Goal: Task Accomplishment & Management: Use online tool/utility

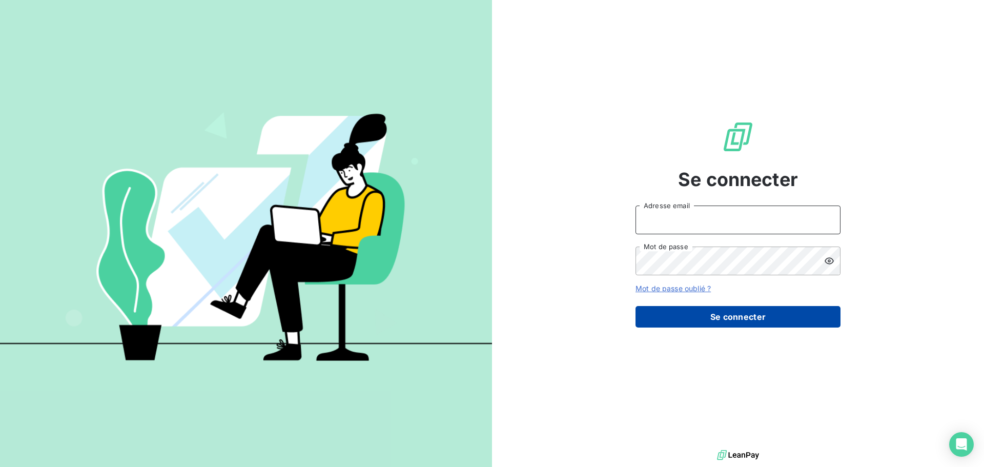
type input "[PERSON_NAME][EMAIL_ADDRESS][DOMAIN_NAME]"
click at [707, 315] on button "Se connecter" at bounding box center [737, 317] width 205 height 22
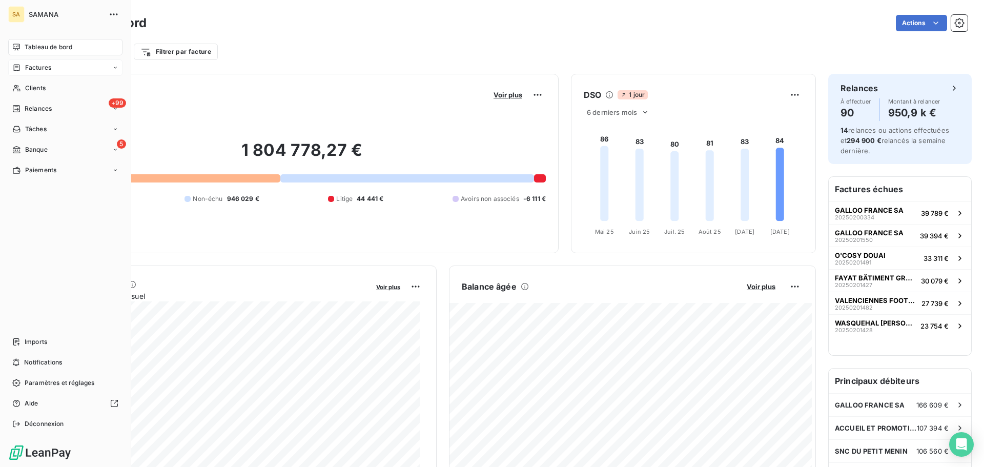
click at [59, 68] on div "Factures" at bounding box center [65, 67] width 114 height 16
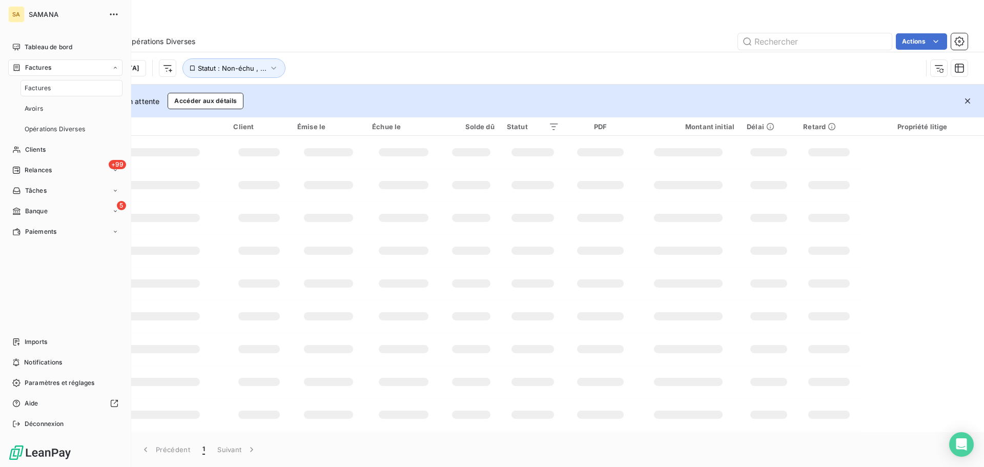
click at [60, 92] on div "Factures" at bounding box center [71, 88] width 102 height 16
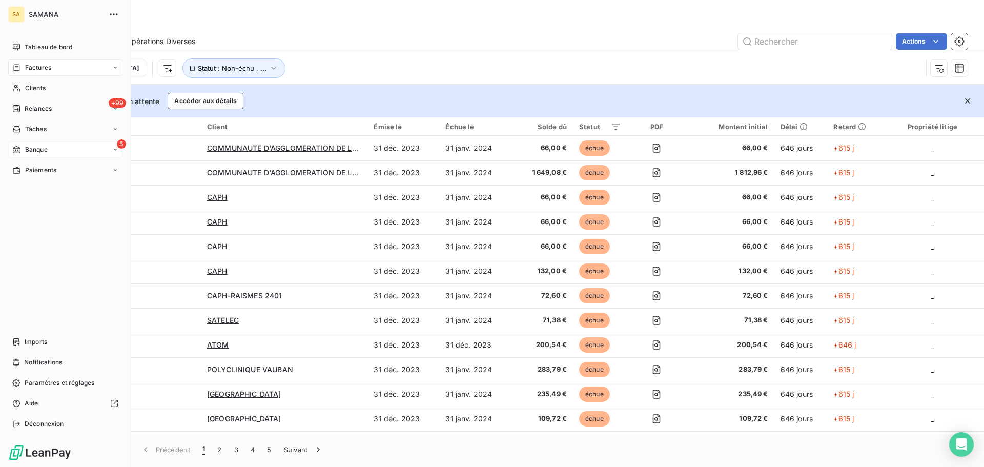
click at [56, 149] on div "5 Banque" at bounding box center [65, 149] width 114 height 16
click at [56, 170] on span "Opérations à associer" at bounding box center [57, 169] width 65 height 9
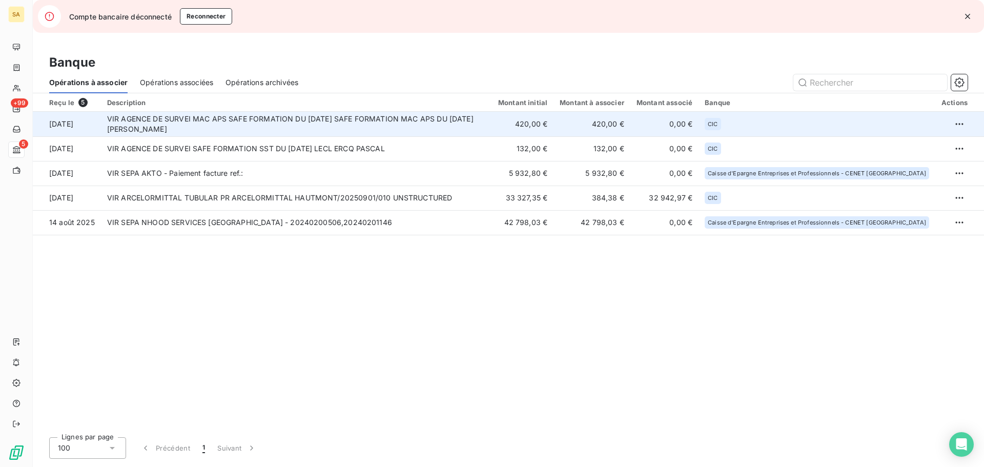
click at [333, 120] on td "VIR AGENCE DE SURVEI MAC APS SAFE FORMATION DU [DATE] SAFE FORMATION MAC APS DU…" at bounding box center [296, 124] width 391 height 25
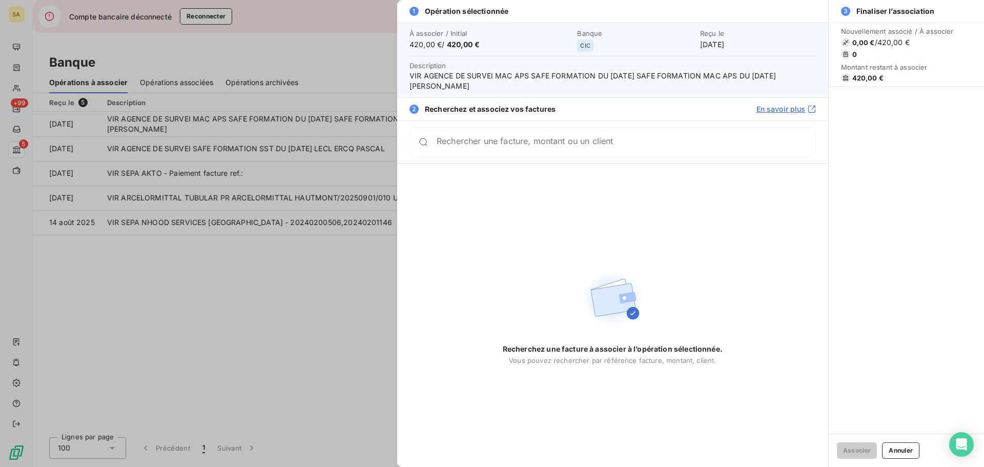
click at [568, 147] on input "Rechercher une facture, montant ou un client" at bounding box center [625, 142] width 379 height 10
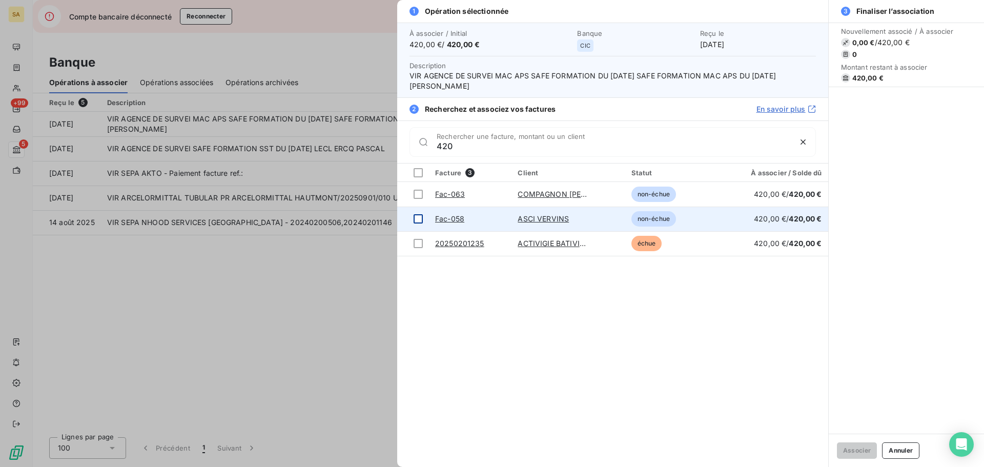
type input "420"
click at [420, 218] on div at bounding box center [417, 218] width 9 height 9
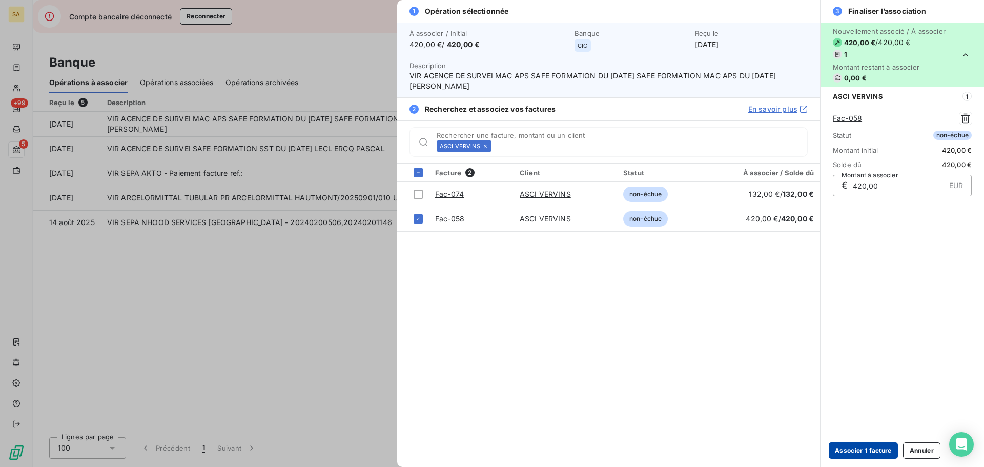
click at [846, 452] on button "Associer 1 facture" at bounding box center [862, 450] width 69 height 16
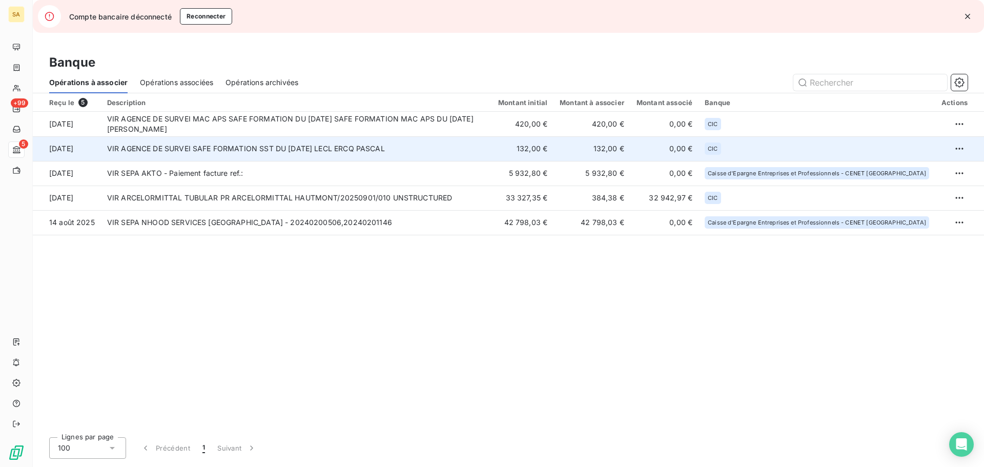
click at [286, 145] on td "VIR AGENCE DE SURVEI SAFE FORMATION SST DU [DATE] LECL ERCQ PASCAL" at bounding box center [296, 148] width 391 height 25
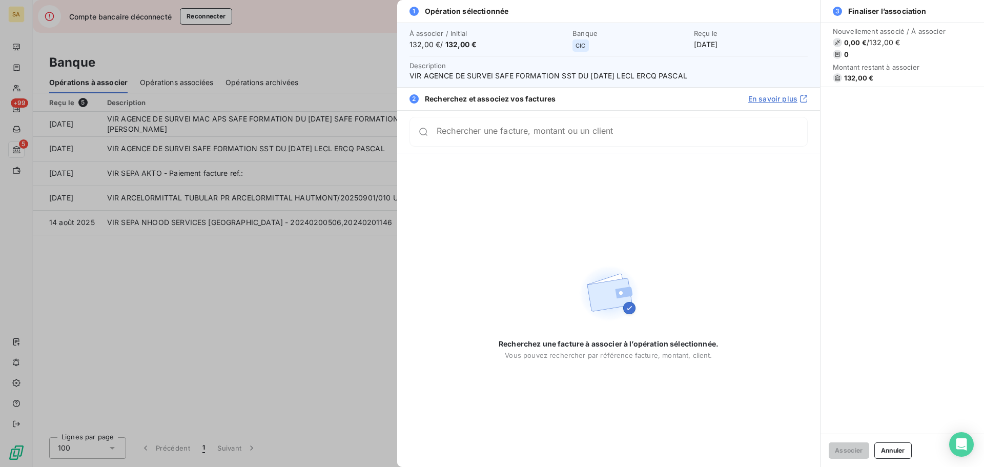
click at [486, 134] on input "Rechercher une facture, montant ou un client" at bounding box center [621, 132] width 370 height 10
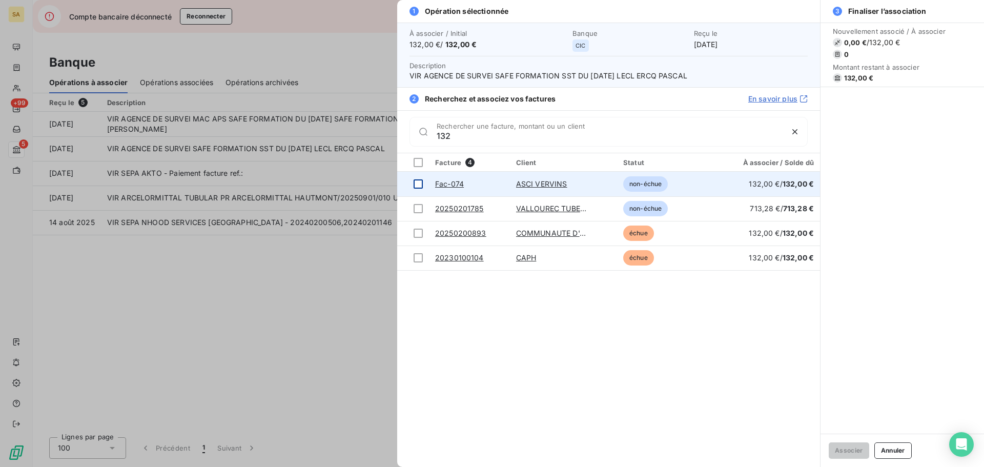
type input "132"
click at [416, 183] on div at bounding box center [417, 183] width 9 height 9
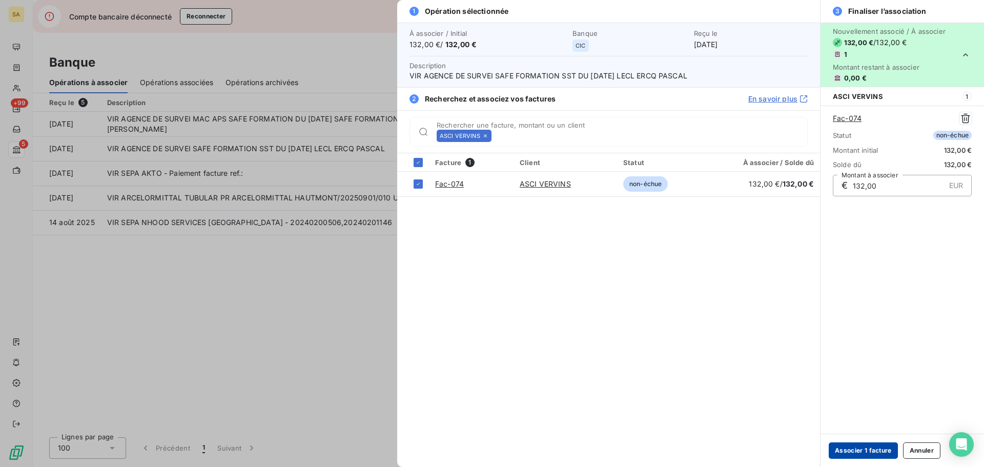
click at [858, 447] on button "Associer 1 facture" at bounding box center [862, 450] width 69 height 16
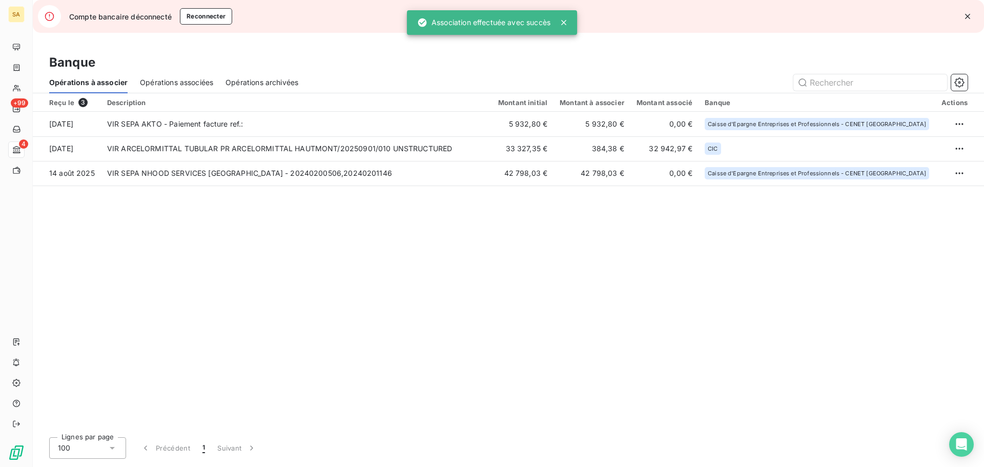
click at [282, 224] on div "Reçu le 3 Description Montant initial Montant à associer Montant associé Banque…" at bounding box center [508, 261] width 951 height 336
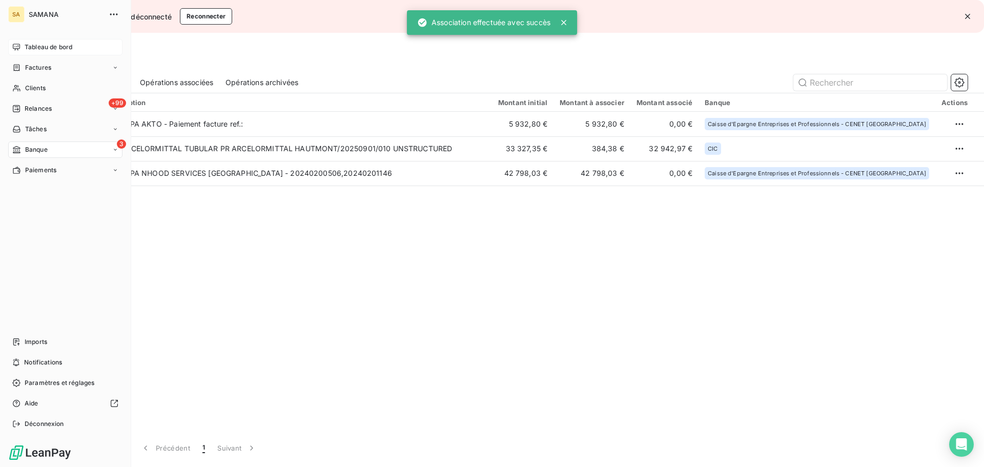
click at [26, 46] on span "Tableau de bord" at bounding box center [49, 47] width 48 height 9
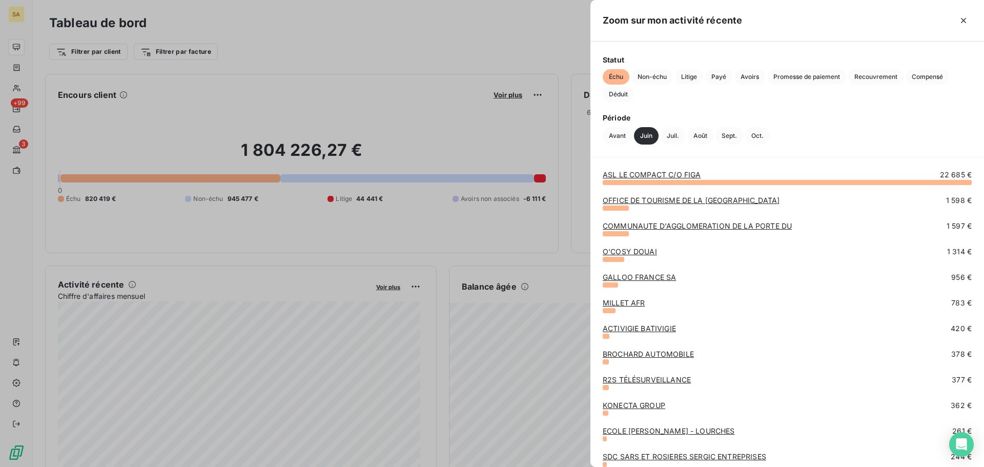
click at [464, 43] on div at bounding box center [492, 233] width 984 height 467
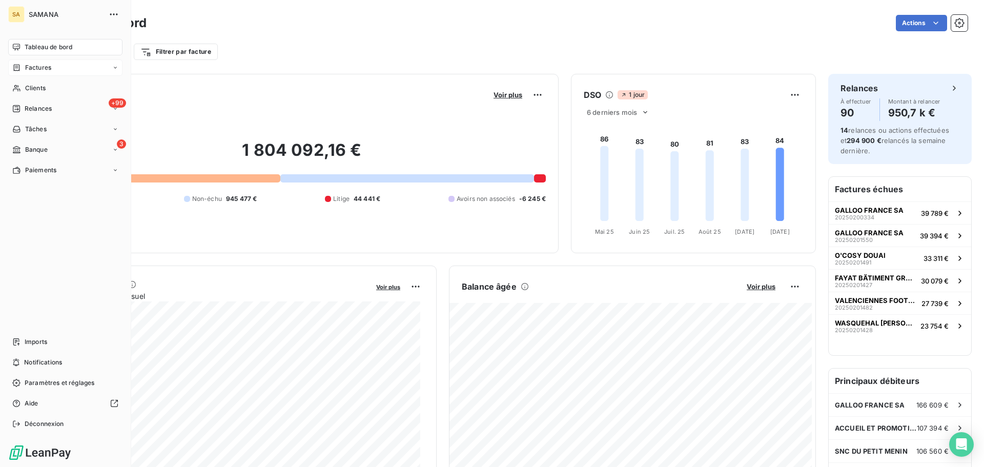
click at [67, 68] on div "Factures" at bounding box center [65, 67] width 114 height 16
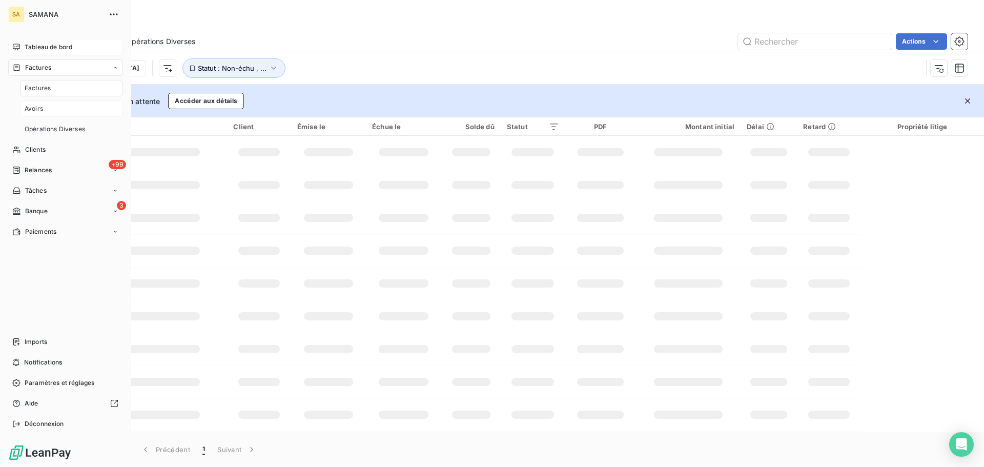
click at [49, 115] on div "Avoirs" at bounding box center [71, 108] width 102 height 16
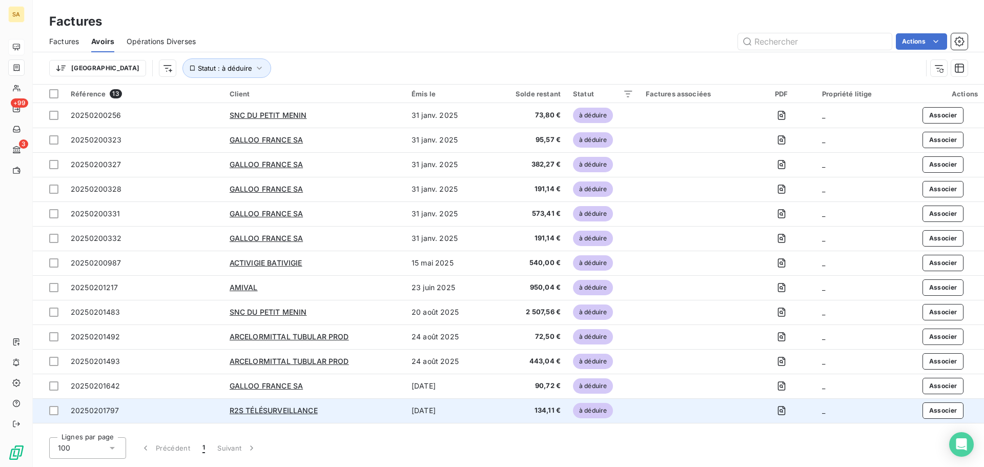
click at [443, 413] on td "[DATE]" at bounding box center [446, 410] width 82 height 25
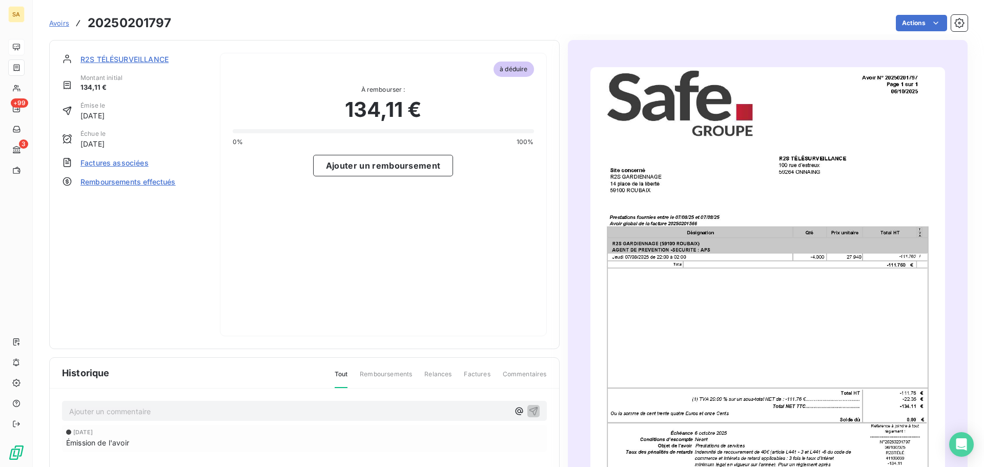
click at [133, 163] on span "Factures associées" at bounding box center [114, 162] width 68 height 11
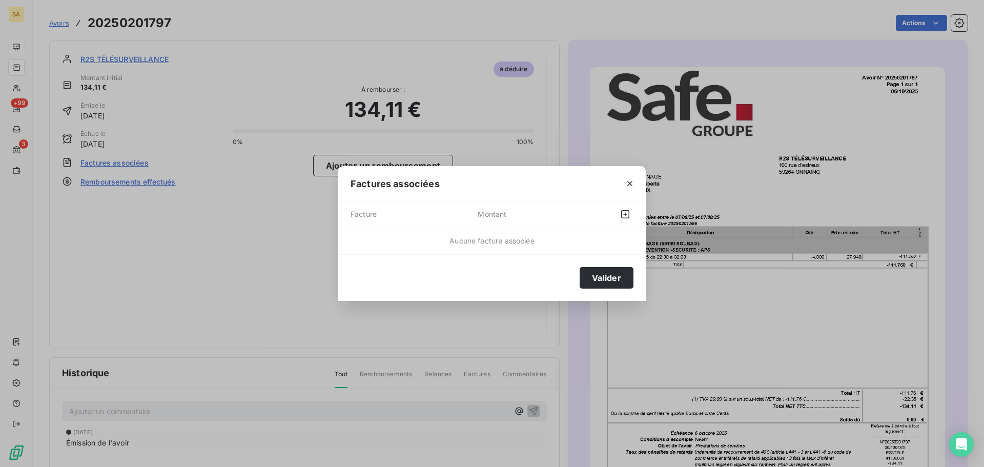
drag, startPoint x: 593, startPoint y: 180, endPoint x: 454, endPoint y: 185, distance: 138.9
click at [454, 185] on div "Factures associées" at bounding box center [491, 184] width 307 height 36
click at [628, 212] on icon "button" at bounding box center [625, 214] width 10 height 10
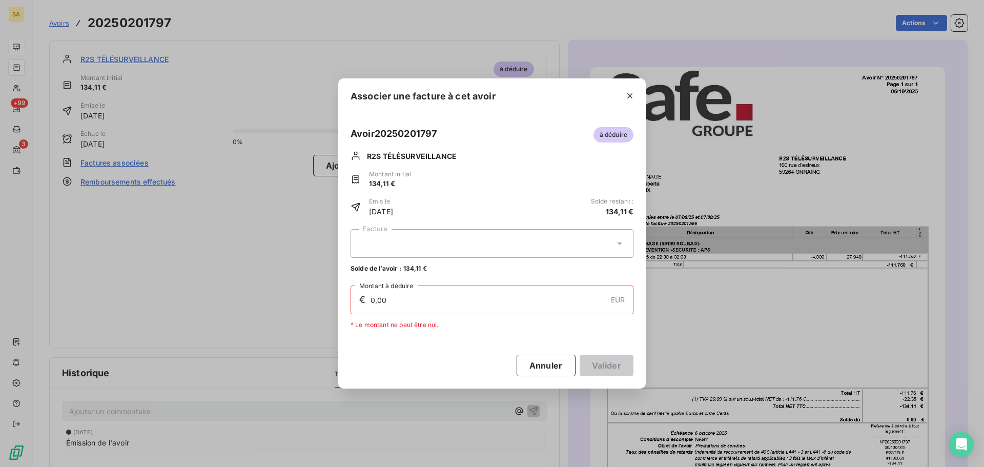
click at [541, 239] on div at bounding box center [491, 243] width 283 height 29
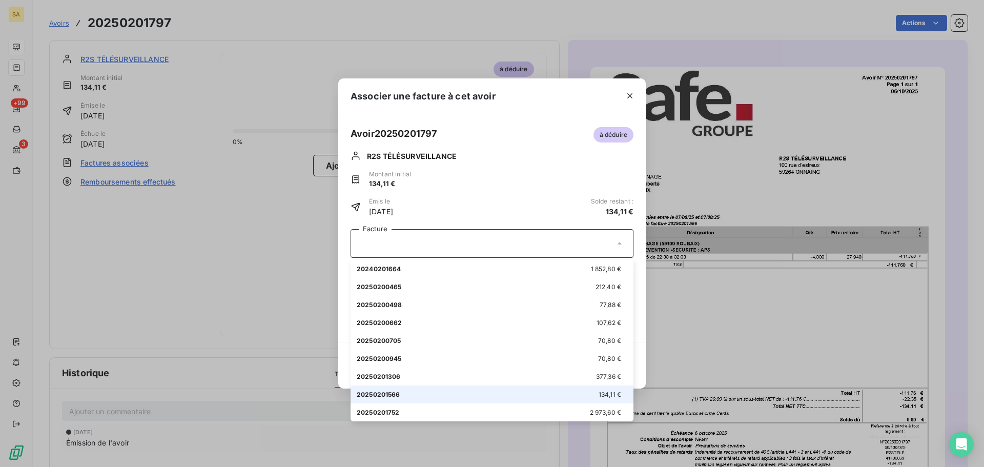
click at [393, 397] on span "20250201566" at bounding box center [379, 394] width 44 height 8
type input "134,11"
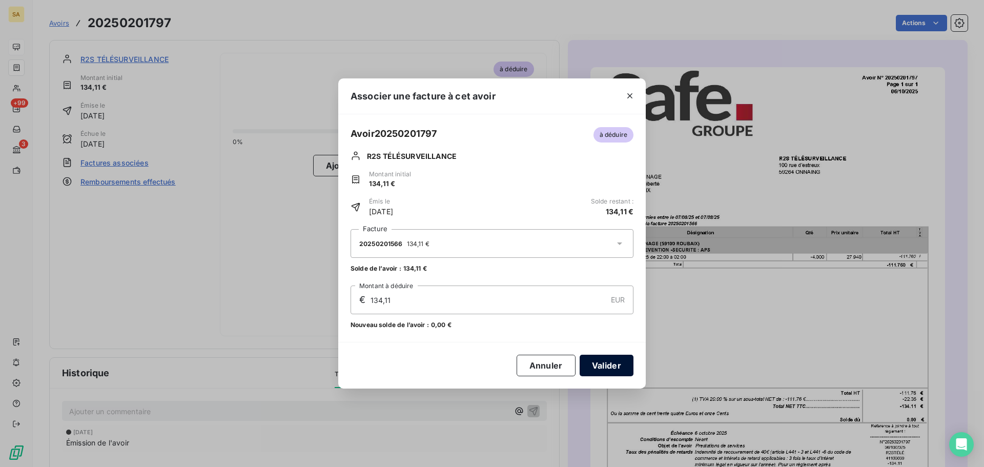
click at [599, 364] on button "Valider" at bounding box center [606, 366] width 54 height 22
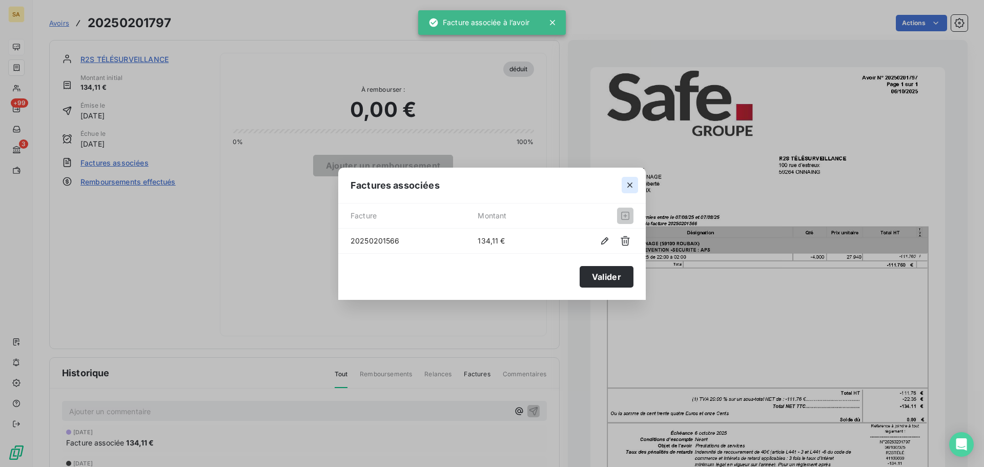
click at [636, 180] on button "button" at bounding box center [629, 185] width 16 height 16
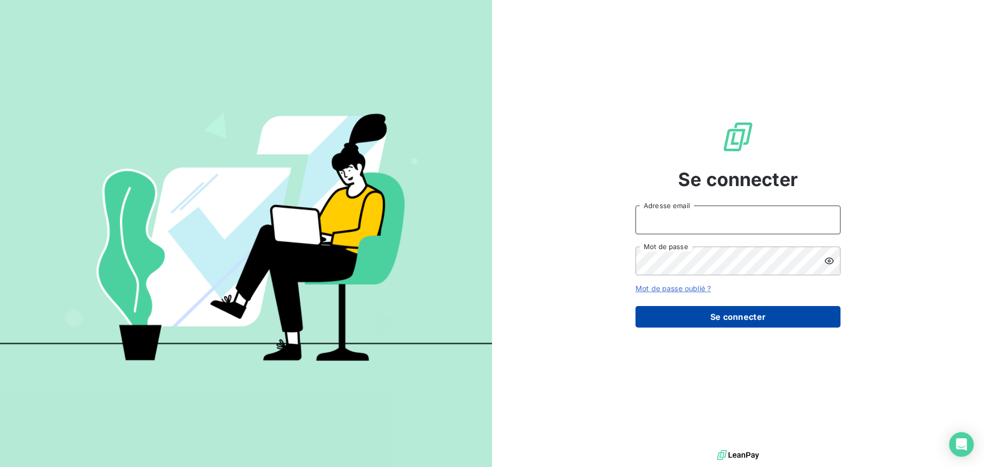
type input "j.boussingault@safe-groupe.com"
click at [726, 314] on button "Se connecter" at bounding box center [737, 317] width 205 height 22
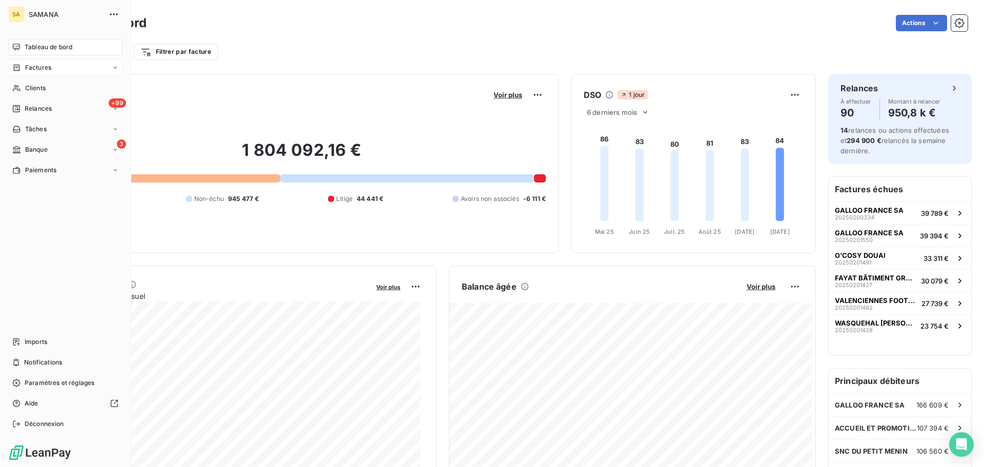
click at [60, 69] on div "Factures" at bounding box center [65, 67] width 114 height 16
click at [49, 112] on div "Avoirs" at bounding box center [71, 108] width 102 height 16
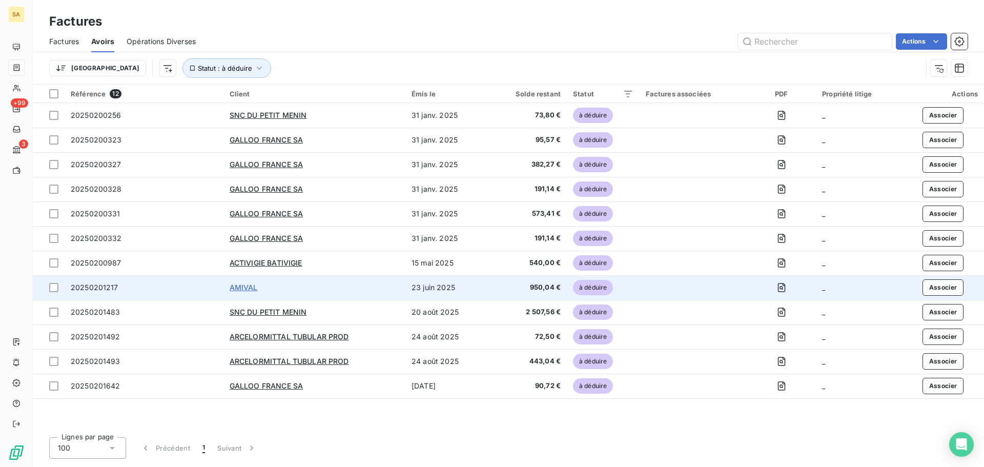
click at [246, 288] on span "AMIVAL" at bounding box center [244, 287] width 28 height 9
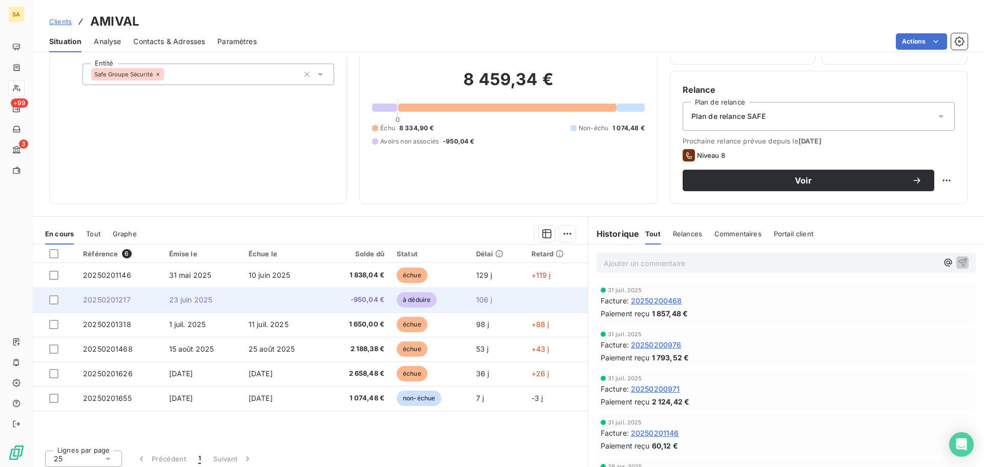
scroll to position [69, 0]
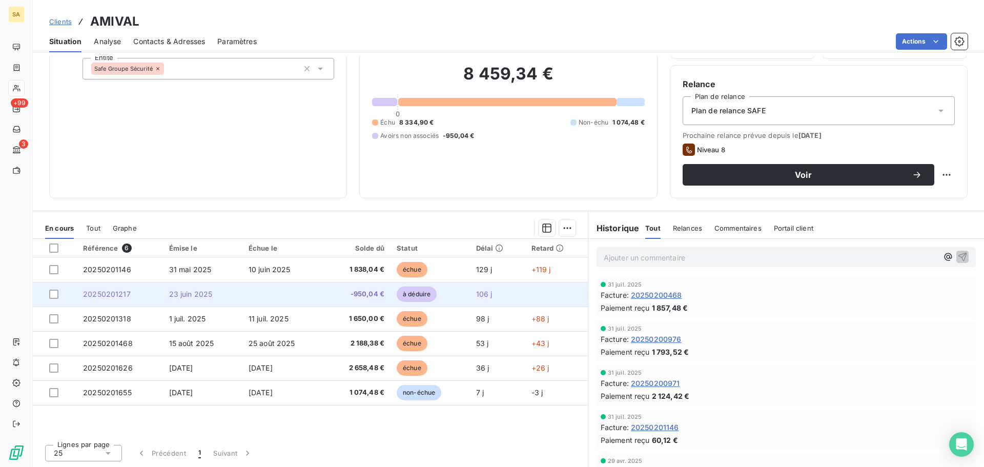
click at [362, 293] on span "-950,04 €" at bounding box center [357, 294] width 54 height 10
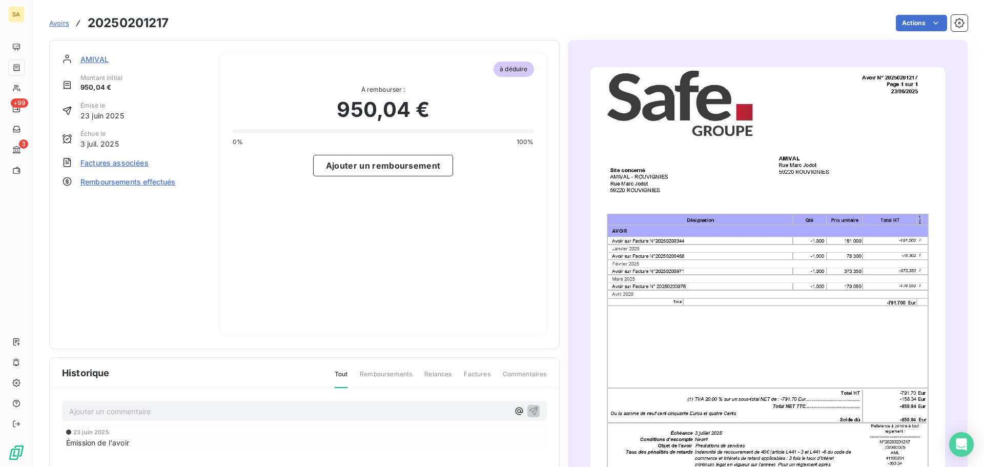
click at [124, 163] on span "Factures associées" at bounding box center [114, 162] width 68 height 11
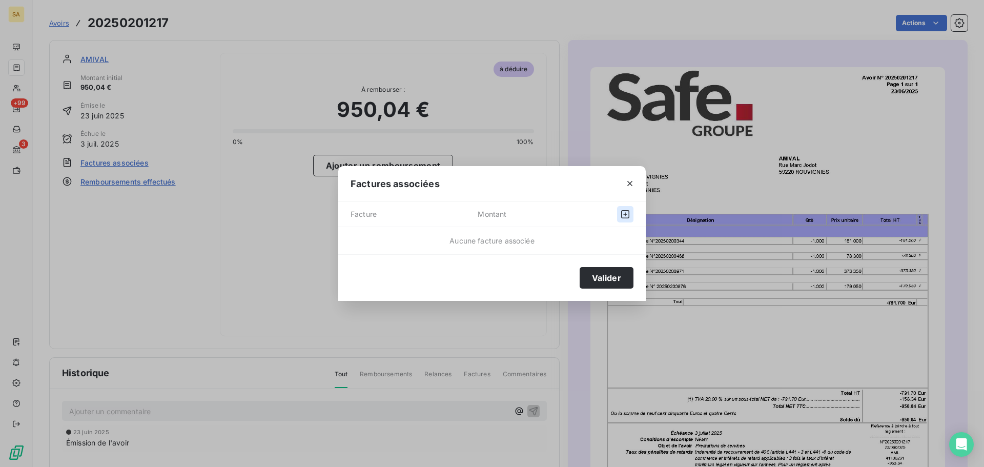
click at [624, 212] on icon "button" at bounding box center [625, 214] width 10 height 10
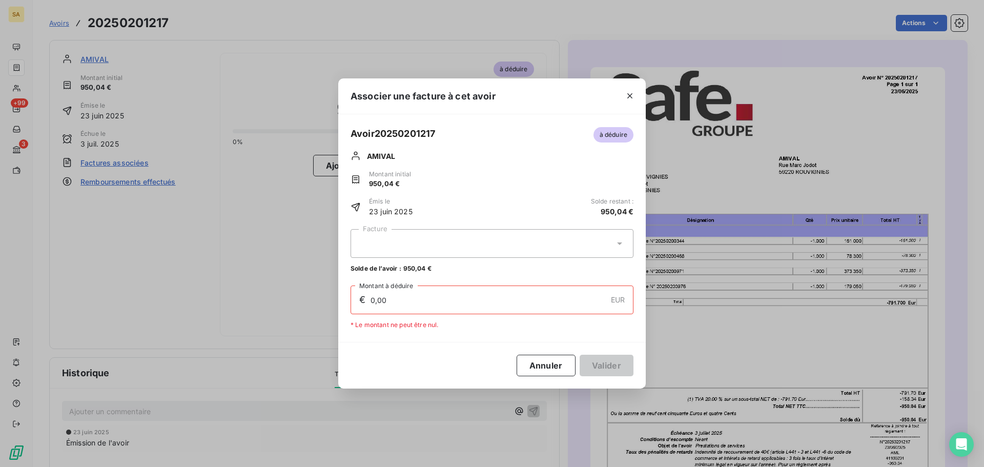
click at [620, 243] on icon at bounding box center [619, 243] width 5 height 3
click at [630, 92] on icon "button" at bounding box center [629, 96] width 10 height 10
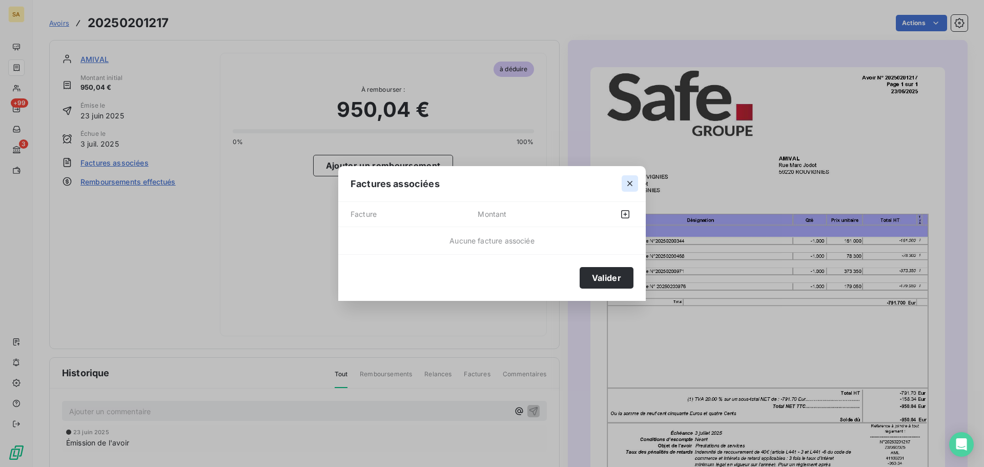
click at [633, 183] on icon "button" at bounding box center [629, 183] width 10 height 10
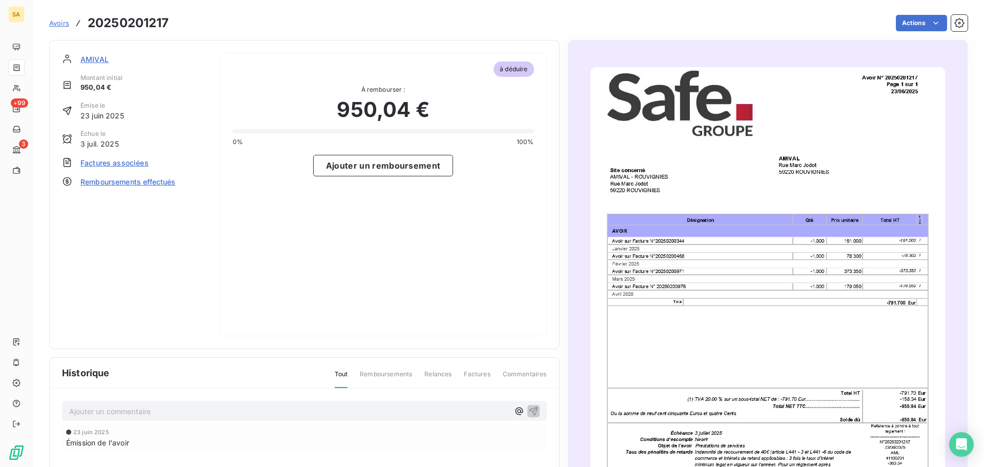
click at [108, 163] on span "Factures associées" at bounding box center [114, 162] width 68 height 11
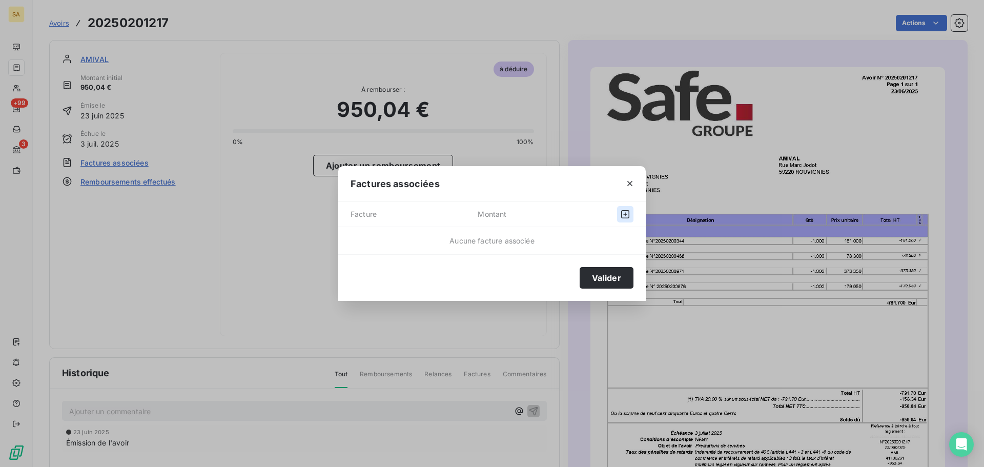
click at [628, 218] on icon "button" at bounding box center [625, 214] width 8 height 8
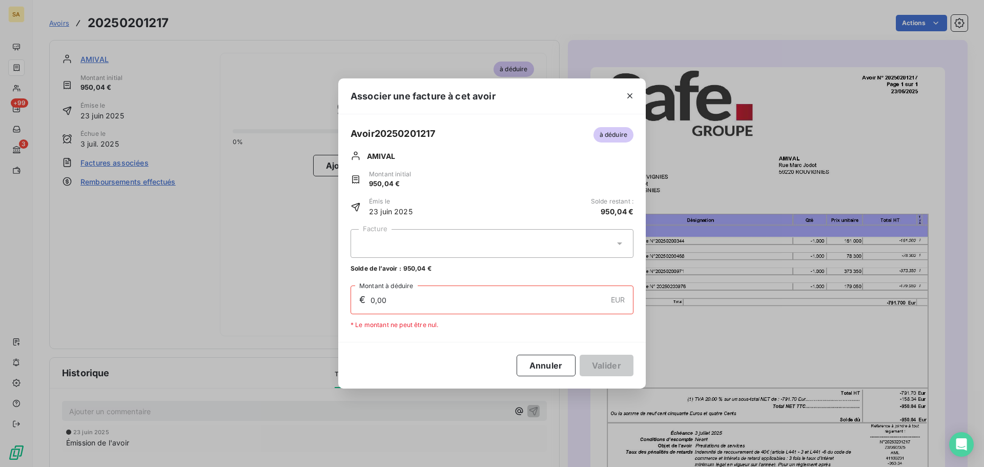
drag, startPoint x: 382, startPoint y: 304, endPoint x: 357, endPoint y: 304, distance: 25.1
click at [357, 304] on div "€ 0,00 EUR Montant à déduire" at bounding box center [491, 299] width 283 height 29
click at [543, 363] on button "Annuler" at bounding box center [545, 366] width 59 height 22
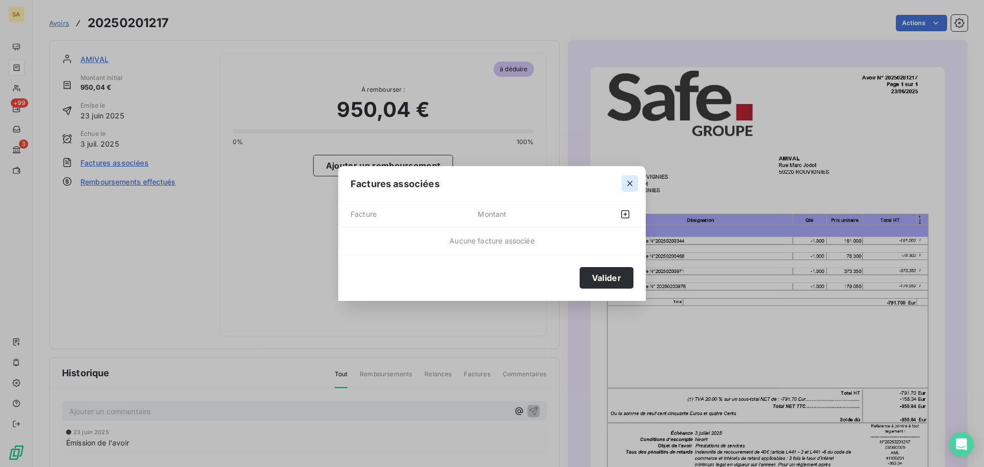
click at [629, 183] on icon "button" at bounding box center [629, 183] width 10 height 10
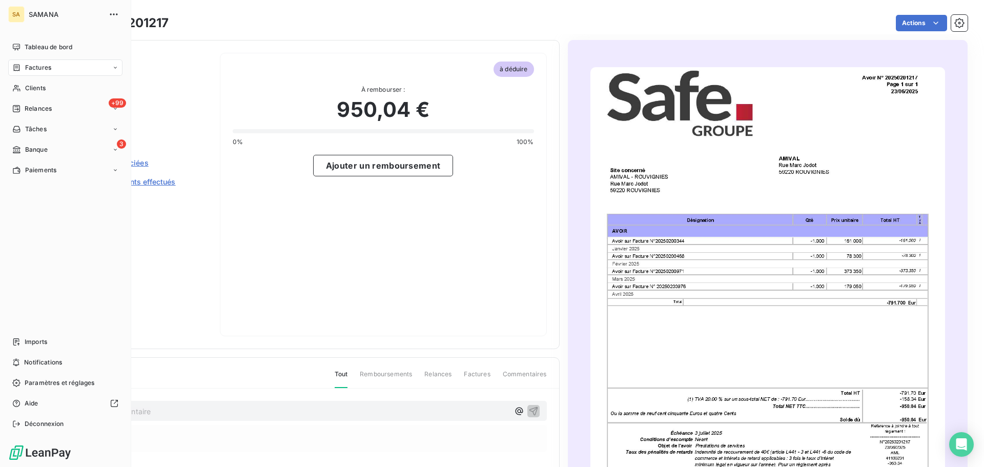
click at [52, 68] on div "Factures" at bounding box center [65, 67] width 114 height 16
click at [50, 87] on span "Factures" at bounding box center [38, 88] width 26 height 9
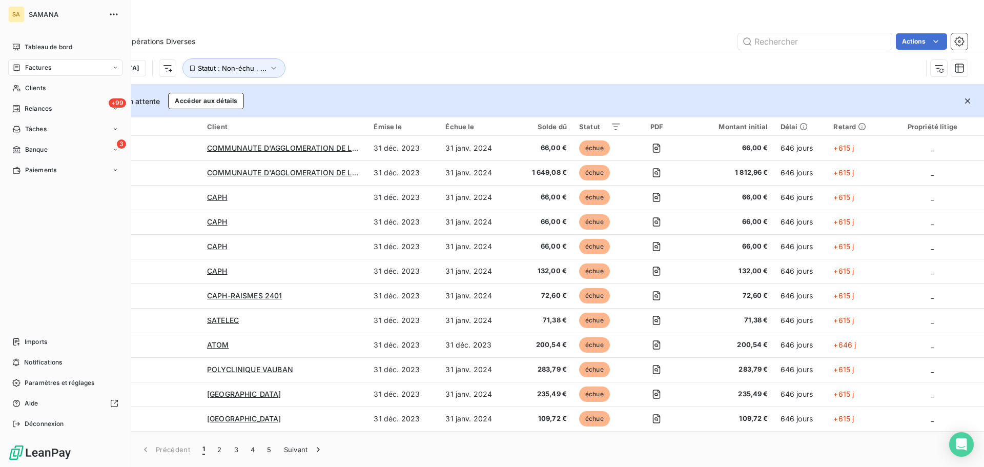
click at [47, 69] on span "Factures" at bounding box center [38, 67] width 26 height 9
click at [50, 111] on div "Avoirs" at bounding box center [71, 108] width 102 height 16
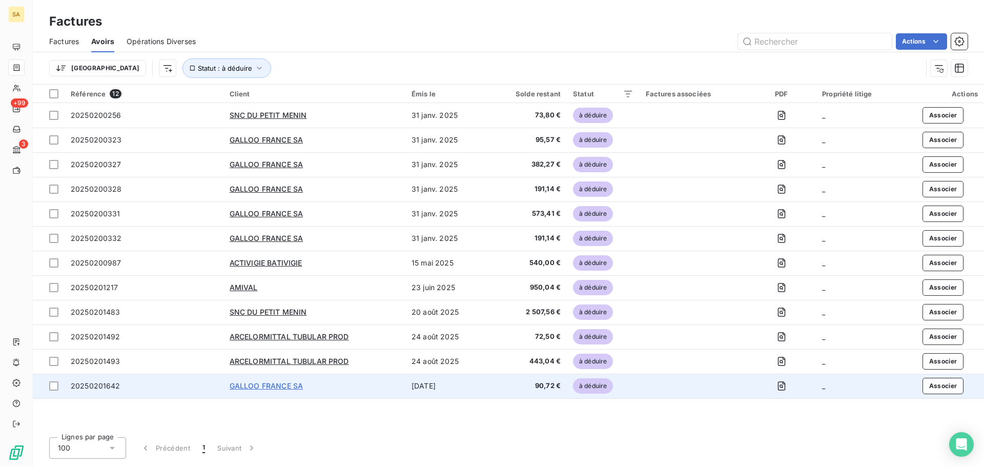
click at [287, 382] on span "GALLOO FRANCE SA" at bounding box center [266, 385] width 73 height 9
click at [593, 390] on span "à déduire" at bounding box center [593, 385] width 40 height 15
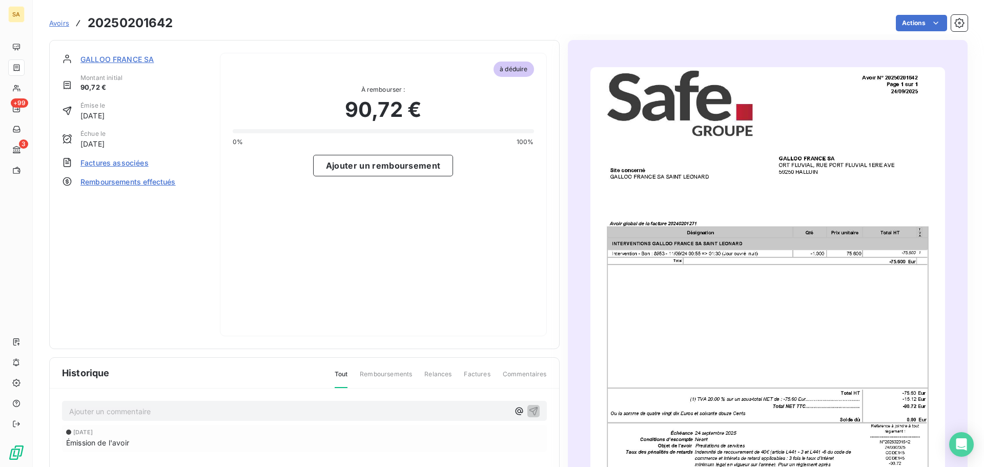
click at [125, 162] on span "Factures associées" at bounding box center [114, 162] width 68 height 11
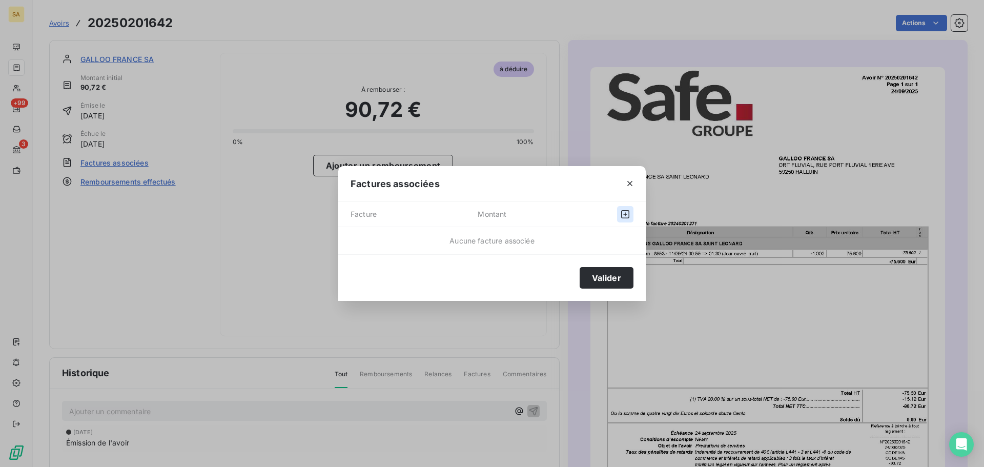
click at [628, 215] on icon "button" at bounding box center [625, 214] width 10 height 10
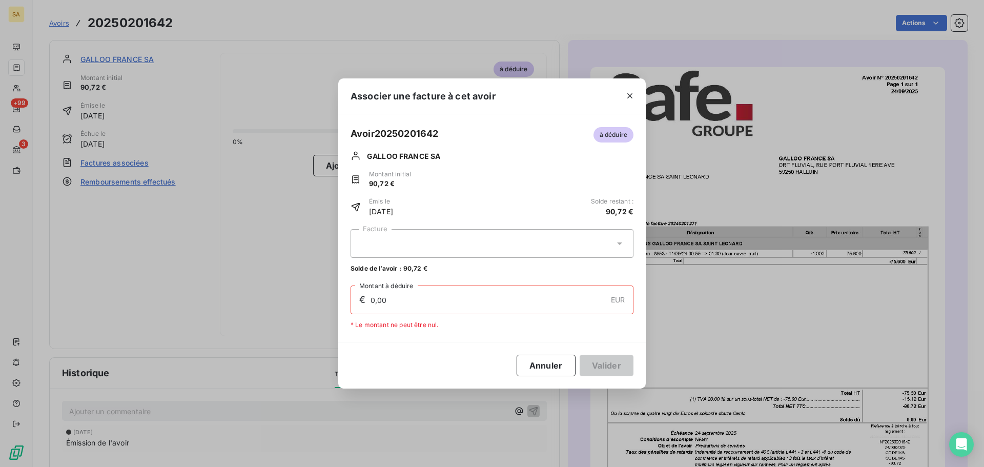
click at [436, 236] on div at bounding box center [491, 243] width 283 height 29
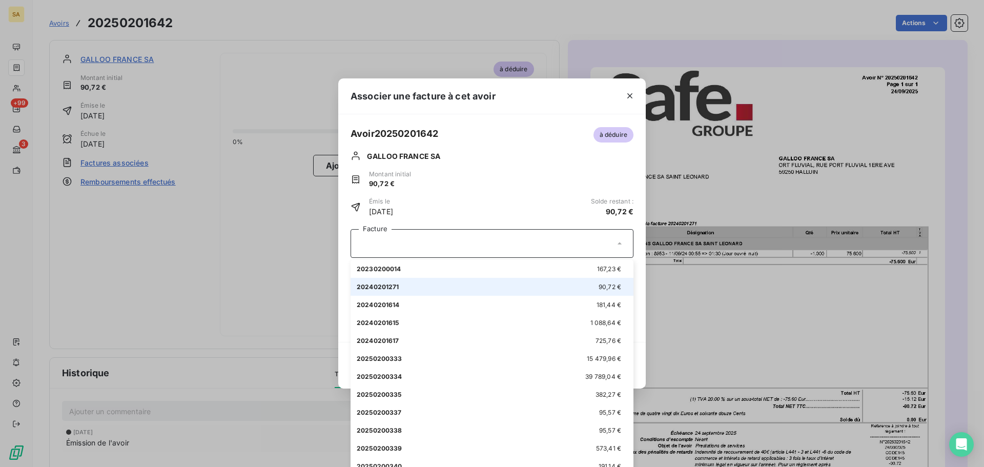
click at [426, 287] on div "20240201271 90,72 €" at bounding box center [492, 287] width 270 height 10
type input "90,72"
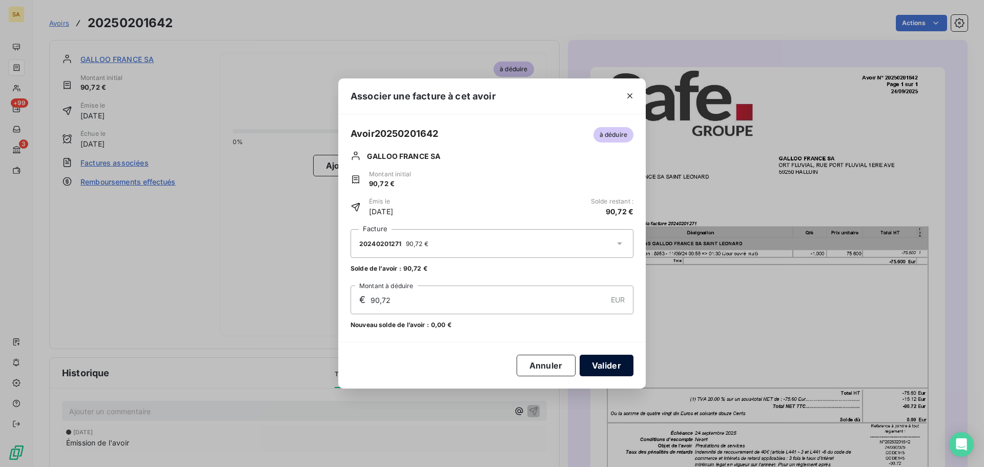
click at [616, 363] on button "Valider" at bounding box center [606, 366] width 54 height 22
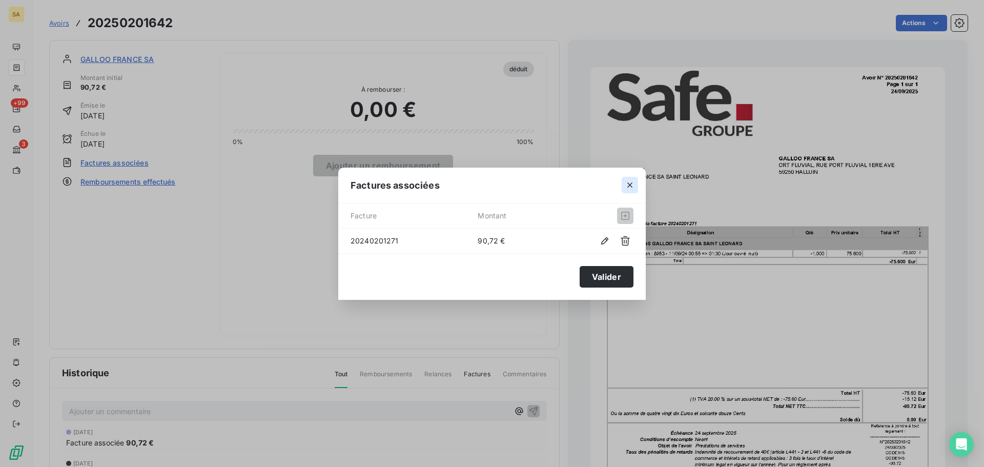
click at [627, 186] on icon "button" at bounding box center [629, 185] width 10 height 10
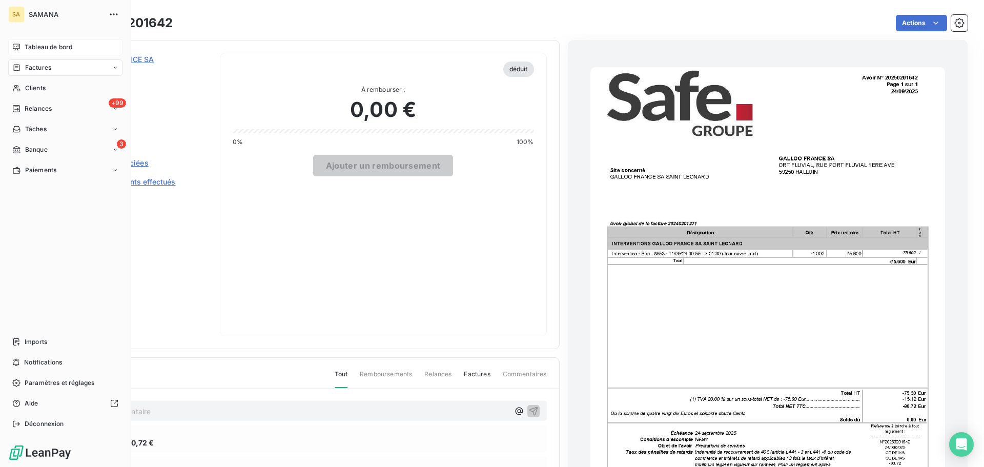
click at [41, 45] on span "Tableau de bord" at bounding box center [49, 47] width 48 height 9
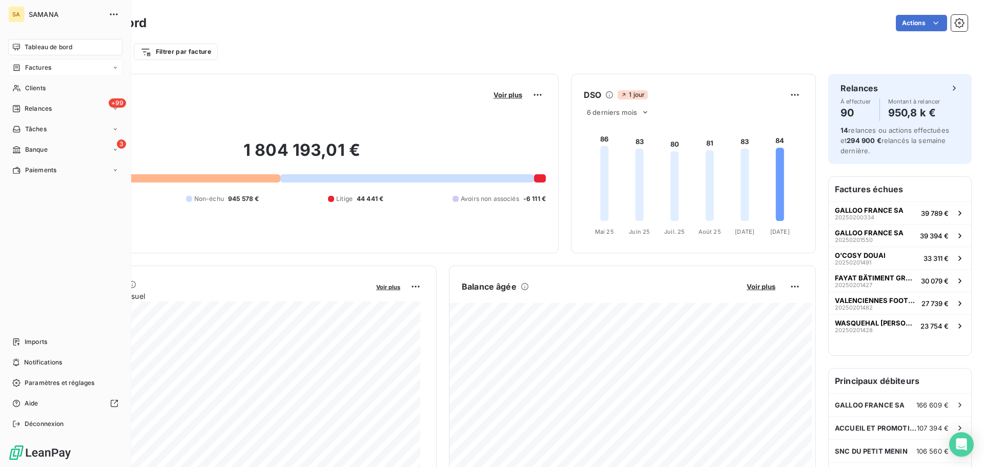
click at [59, 67] on div "Factures" at bounding box center [65, 67] width 114 height 16
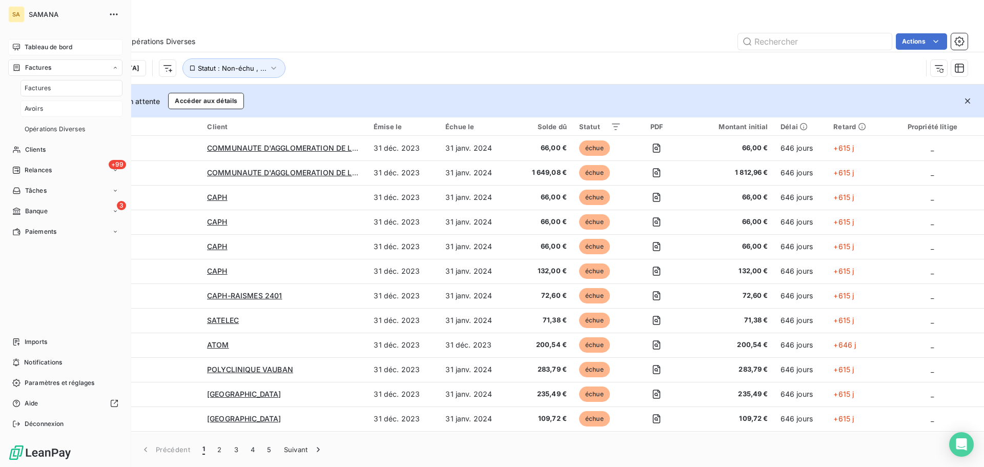
click at [49, 103] on div "Avoirs" at bounding box center [71, 108] width 102 height 16
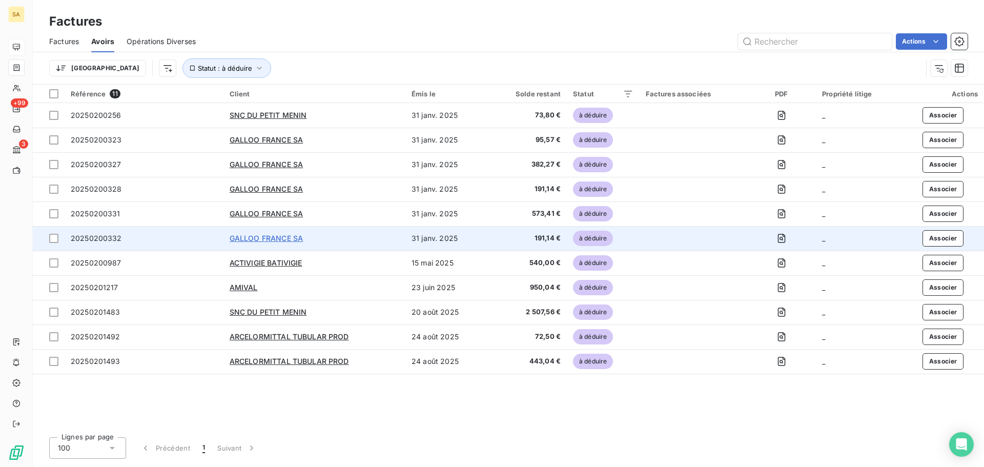
click at [278, 236] on span "GALLOO FRANCE SA" at bounding box center [266, 238] width 73 height 9
click at [594, 236] on span "à déduire" at bounding box center [593, 238] width 40 height 15
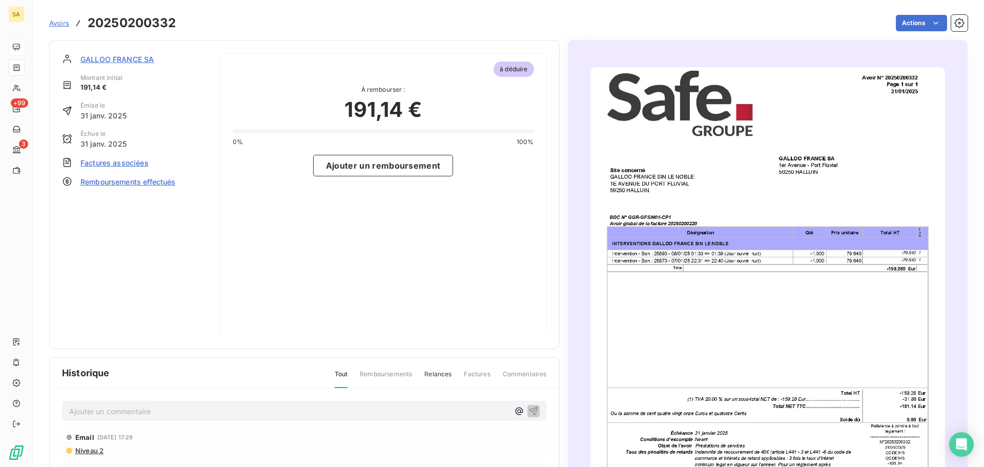
click at [133, 162] on span "Factures associées" at bounding box center [114, 162] width 68 height 11
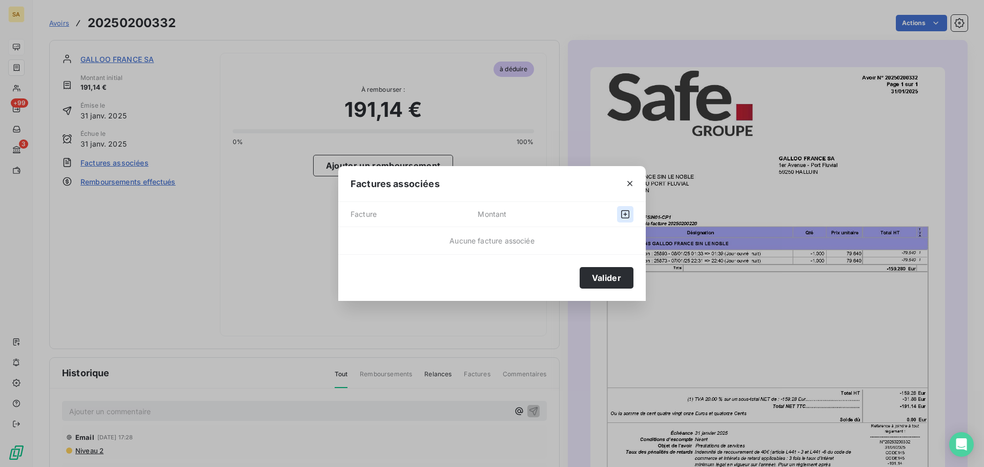
click at [624, 211] on icon "button" at bounding box center [625, 214] width 10 height 10
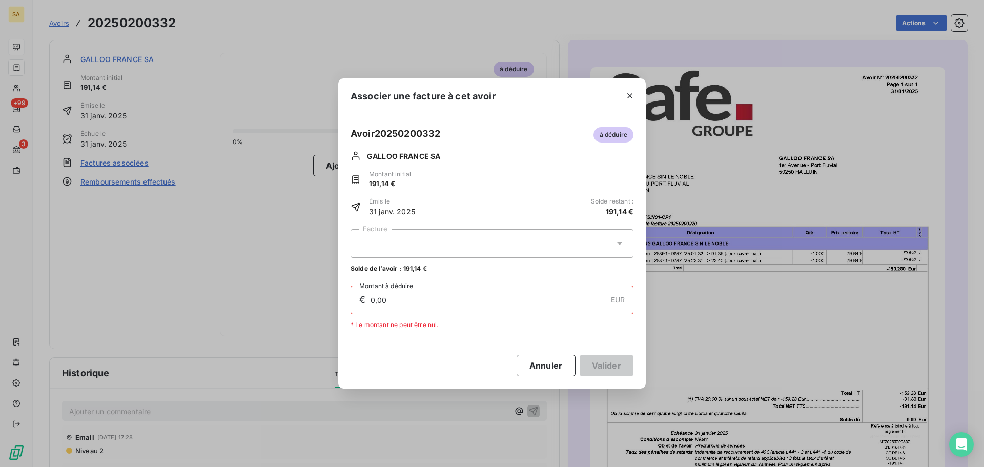
click at [440, 238] on div at bounding box center [491, 243] width 283 height 29
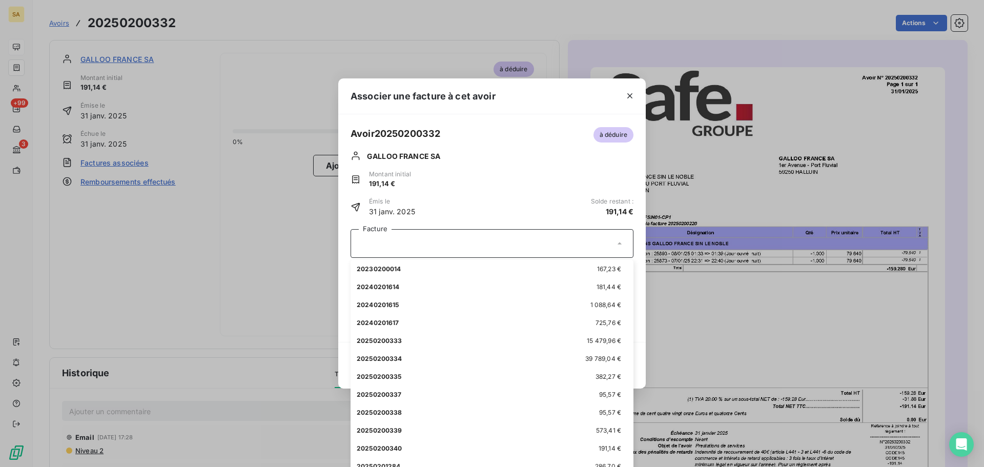
click at [403, 244] on div at bounding box center [491, 243] width 283 height 29
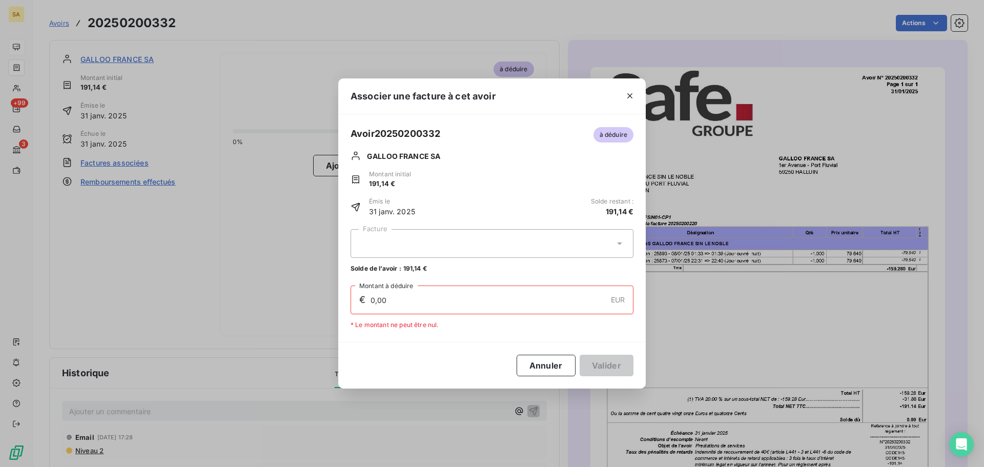
click at [405, 244] on div at bounding box center [491, 243] width 283 height 29
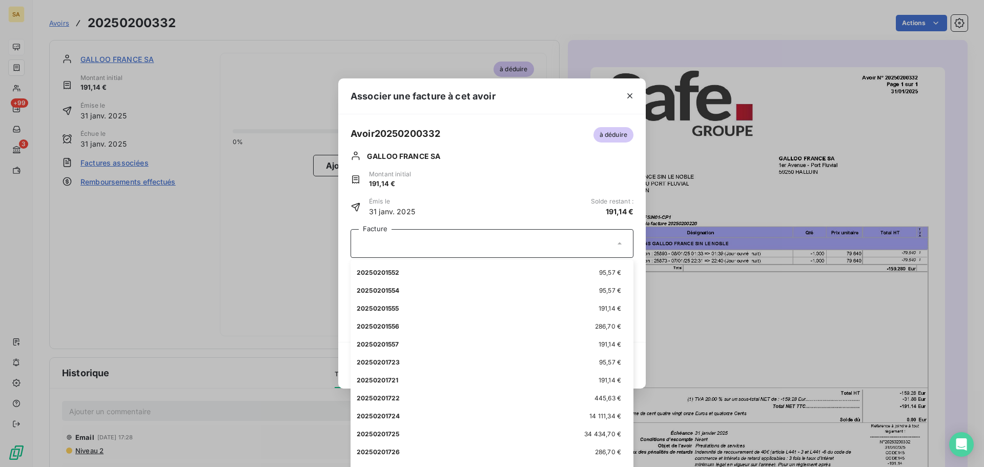
scroll to position [400, 0]
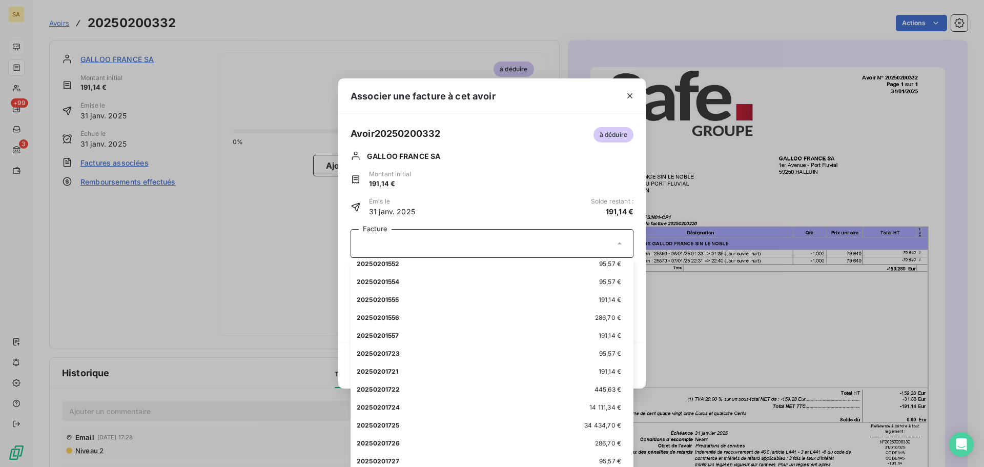
click at [245, 268] on div "Associer une facture à cet avoir Avoir 20250200332 à déduire GALLOO [GEOGRAPHIC…" at bounding box center [492, 233] width 984 height 467
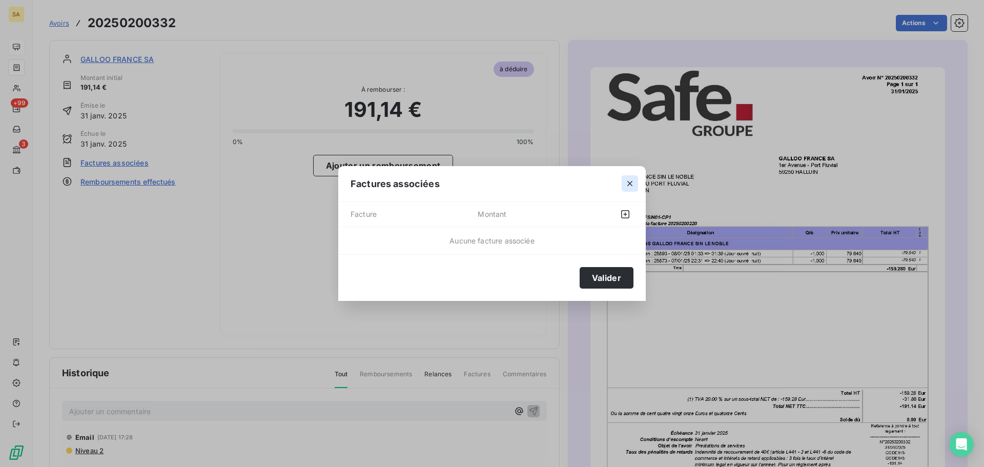
click at [627, 182] on icon "button" at bounding box center [629, 183] width 10 height 10
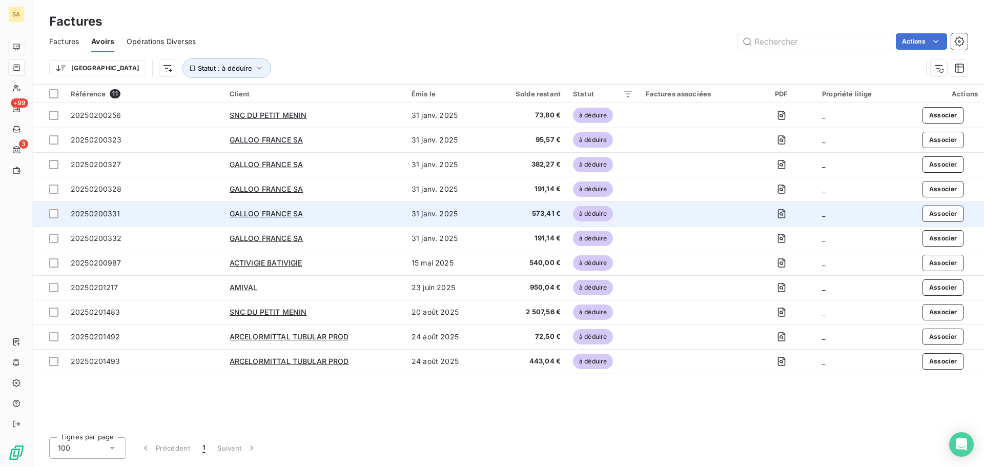
click at [591, 214] on span "à déduire" at bounding box center [593, 213] width 40 height 15
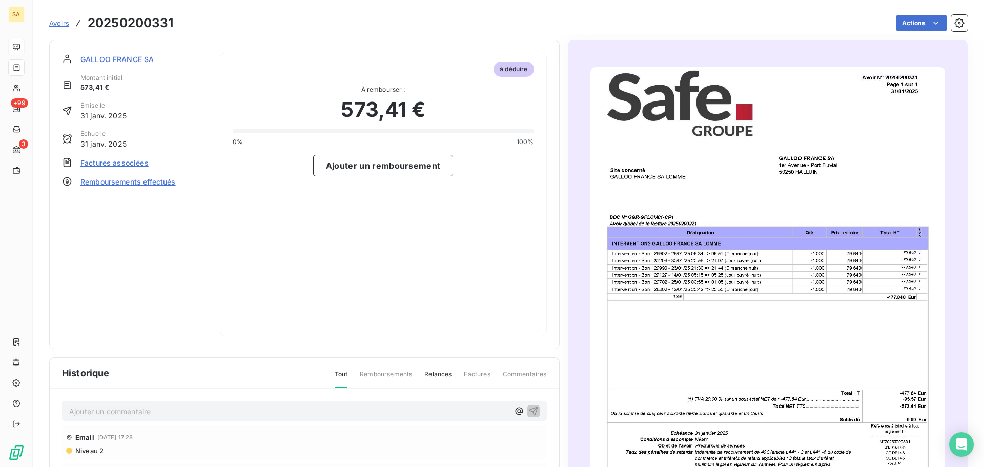
click at [133, 164] on span "Factures associées" at bounding box center [114, 162] width 68 height 11
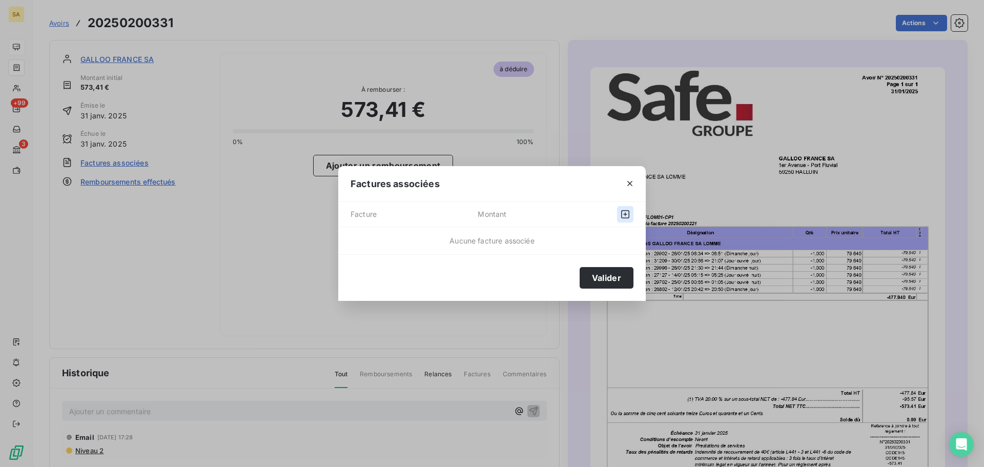
click at [623, 214] on icon "button" at bounding box center [625, 214] width 10 height 10
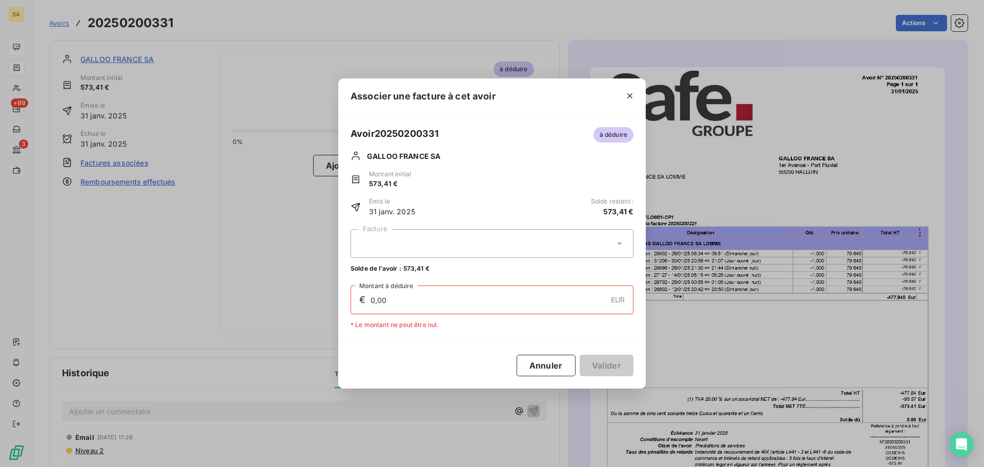
click at [455, 243] on div at bounding box center [491, 243] width 283 height 29
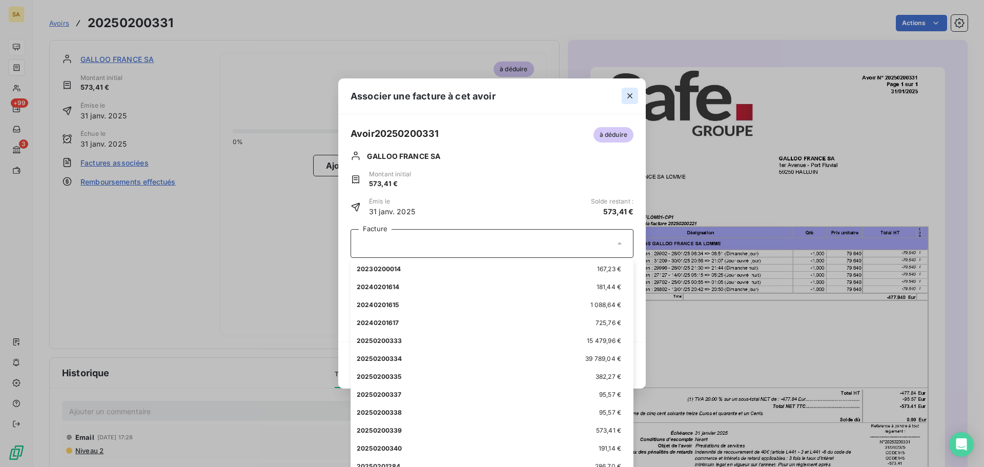
click at [627, 95] on icon "button" at bounding box center [629, 96] width 10 height 10
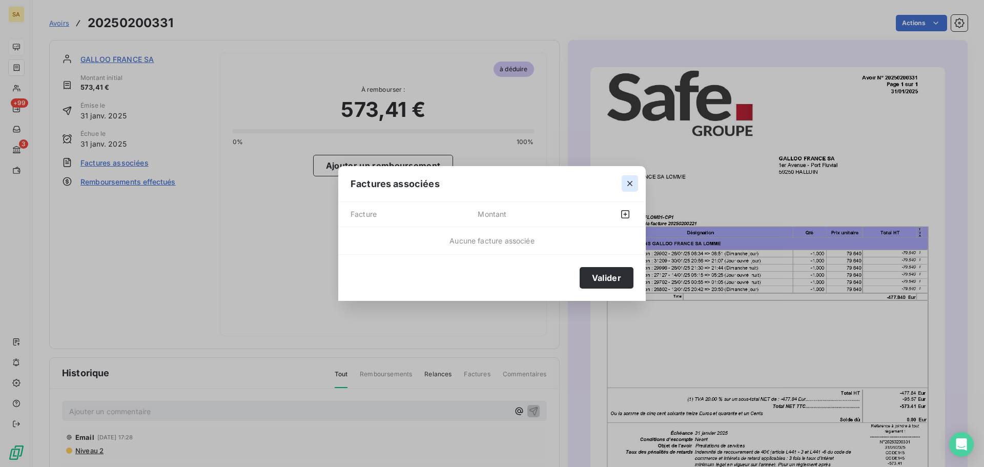
click at [628, 177] on button "button" at bounding box center [629, 183] width 16 height 16
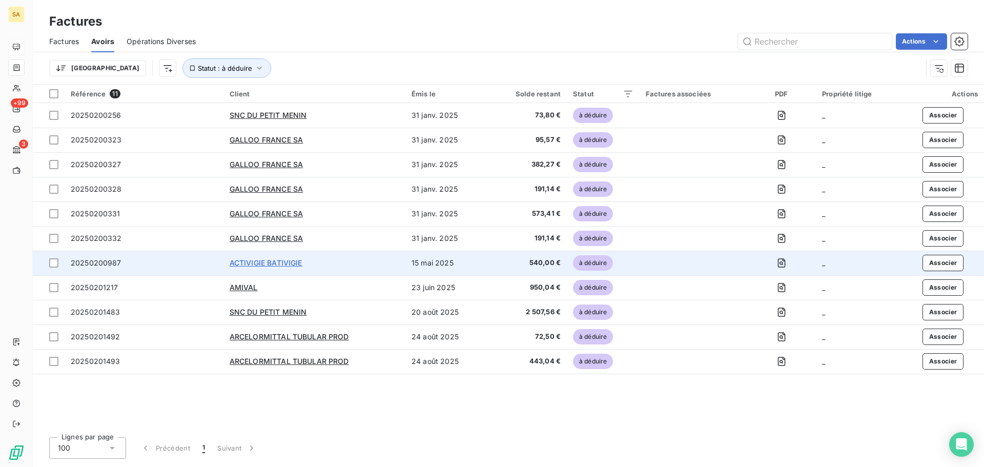
click at [258, 260] on span "ACTIVIGIE BATIVIGIE" at bounding box center [266, 262] width 73 height 9
click at [597, 263] on span "à déduire" at bounding box center [593, 262] width 40 height 15
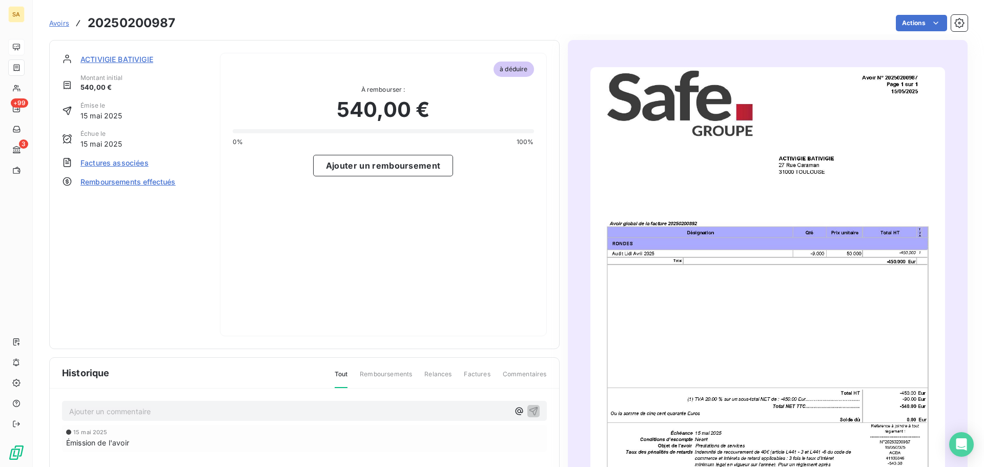
click at [121, 159] on span "Factures associées" at bounding box center [114, 162] width 68 height 11
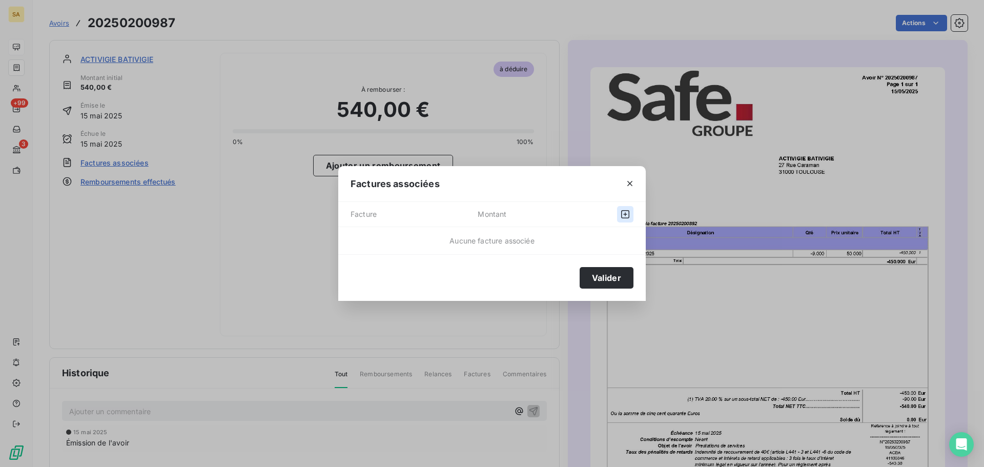
click at [628, 213] on icon "button" at bounding box center [625, 214] width 10 height 10
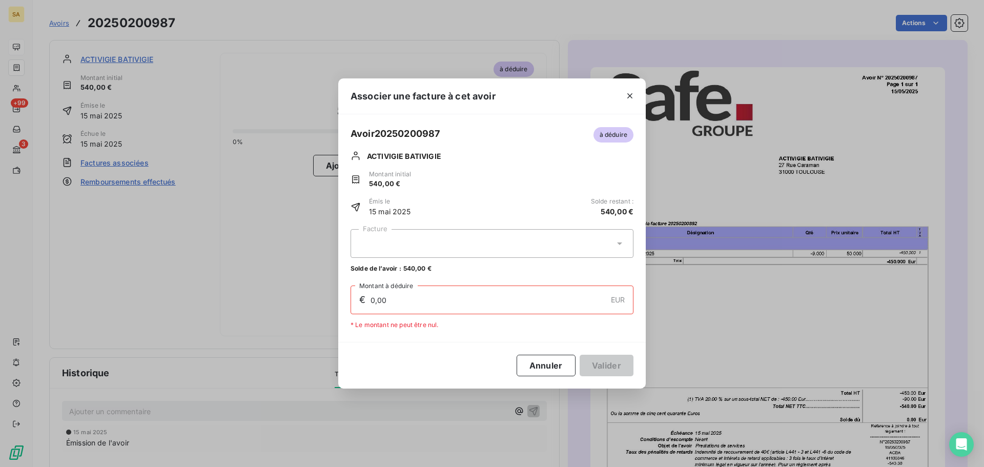
click at [597, 242] on div at bounding box center [491, 243] width 283 height 29
click at [623, 100] on button "button" at bounding box center [629, 96] width 16 height 16
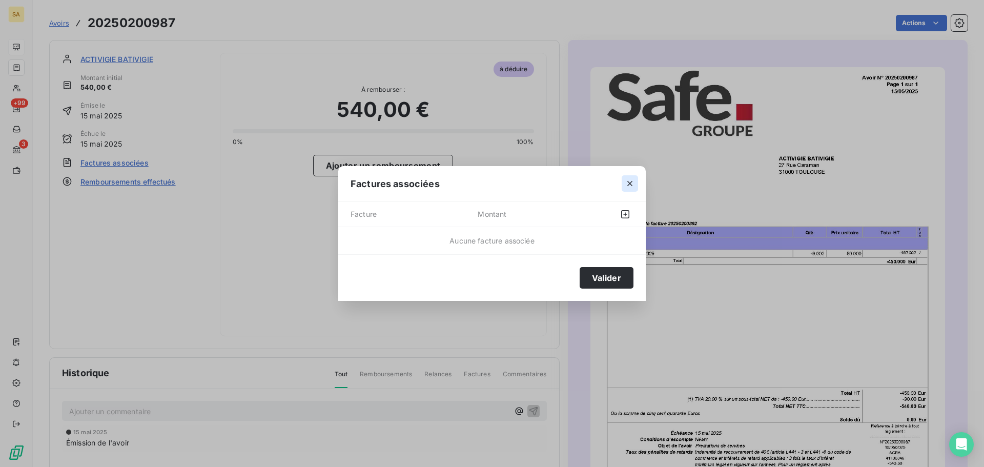
click at [629, 179] on icon "button" at bounding box center [629, 183] width 10 height 10
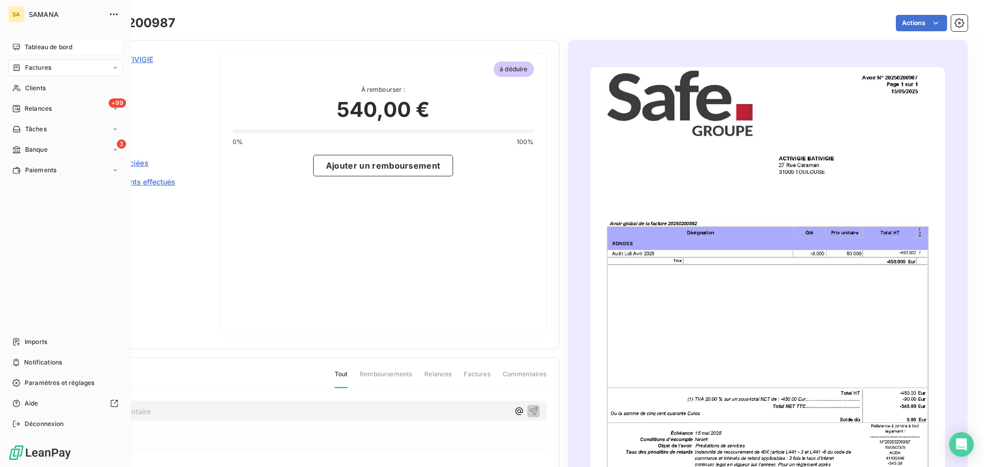
click at [59, 66] on div "Factures" at bounding box center [65, 67] width 114 height 16
click at [73, 90] on div "Factures" at bounding box center [71, 88] width 102 height 16
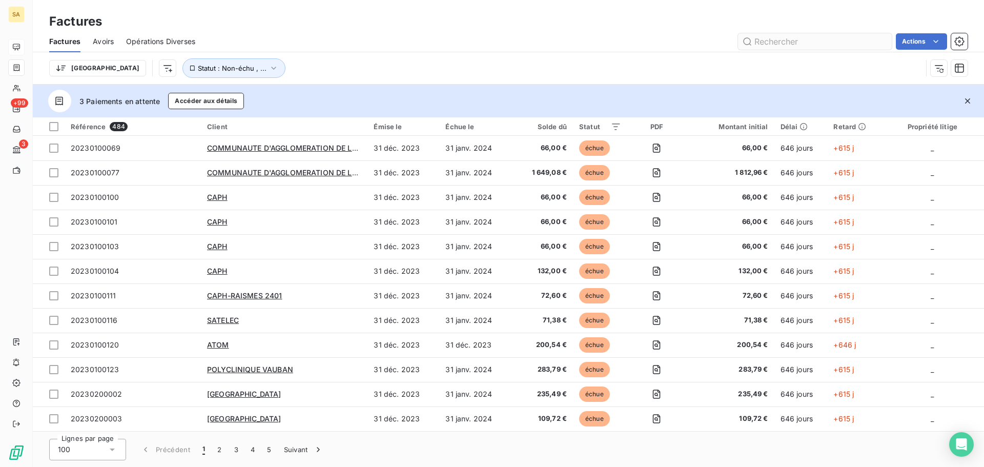
click at [798, 39] on input "text" at bounding box center [815, 41] width 154 height 16
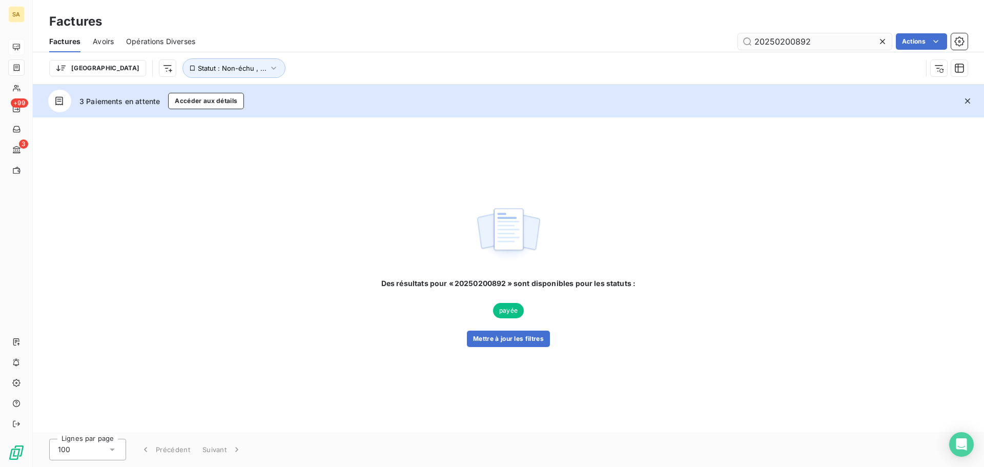
click at [831, 40] on input "20250200892" at bounding box center [815, 41] width 154 height 16
drag, startPoint x: 813, startPoint y: 43, endPoint x: 659, endPoint y: 46, distance: 153.7
click at [659, 46] on div "20250200892 Actions" at bounding box center [587, 41] width 760 height 16
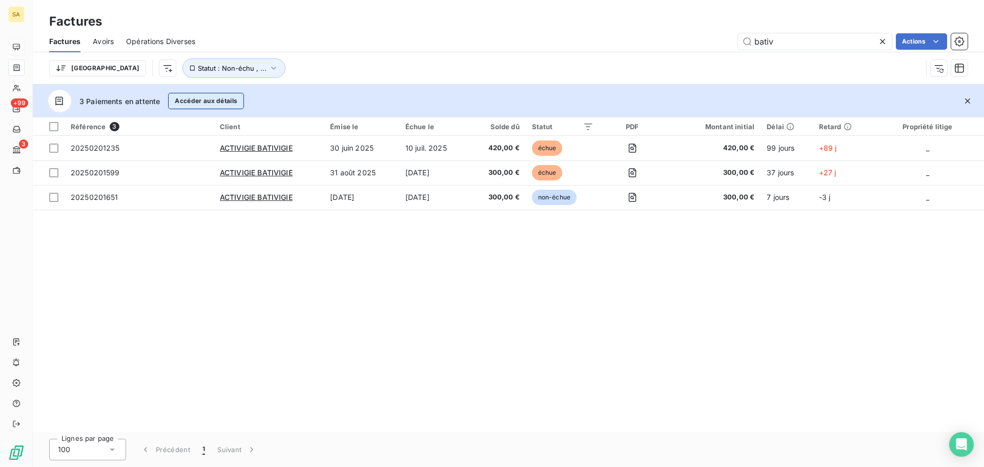
type input "bativ"
click at [203, 101] on button "Accéder aux détails" at bounding box center [206, 101] width 76 height 16
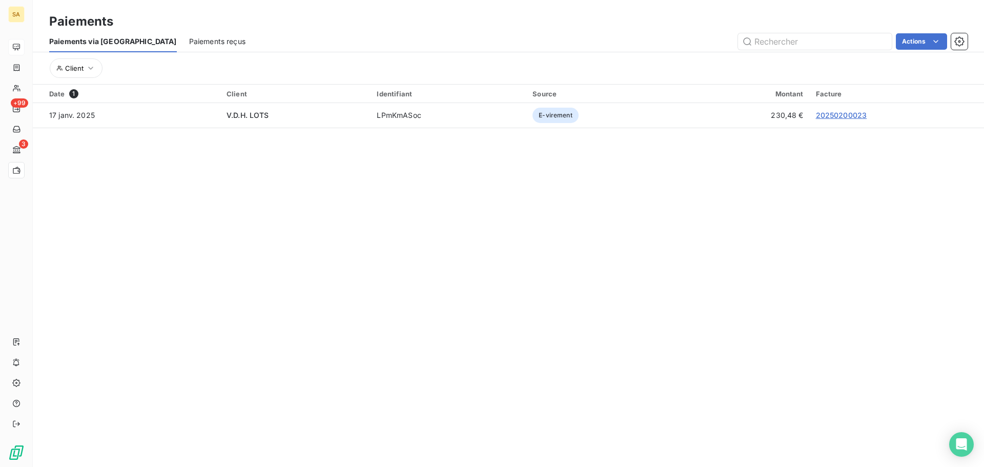
click at [189, 43] on span "Paiements reçus" at bounding box center [217, 41] width 56 height 10
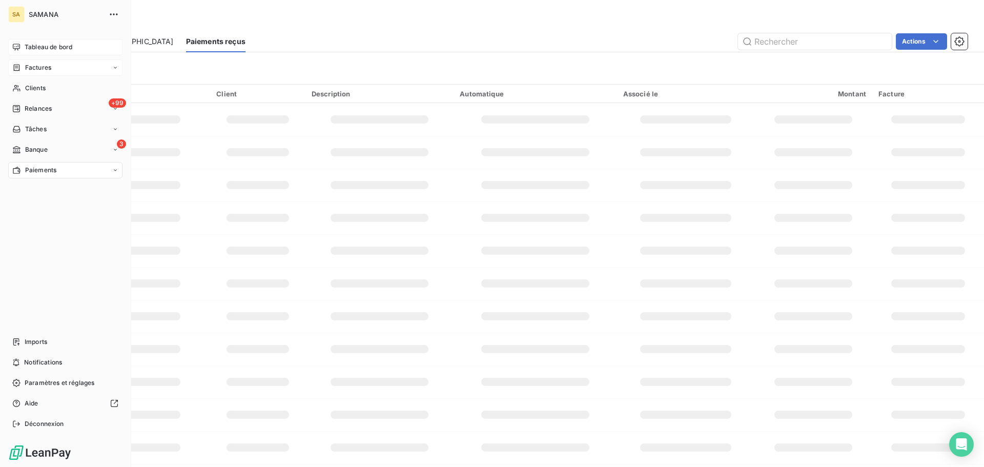
click at [45, 63] on div "Factures" at bounding box center [65, 67] width 114 height 16
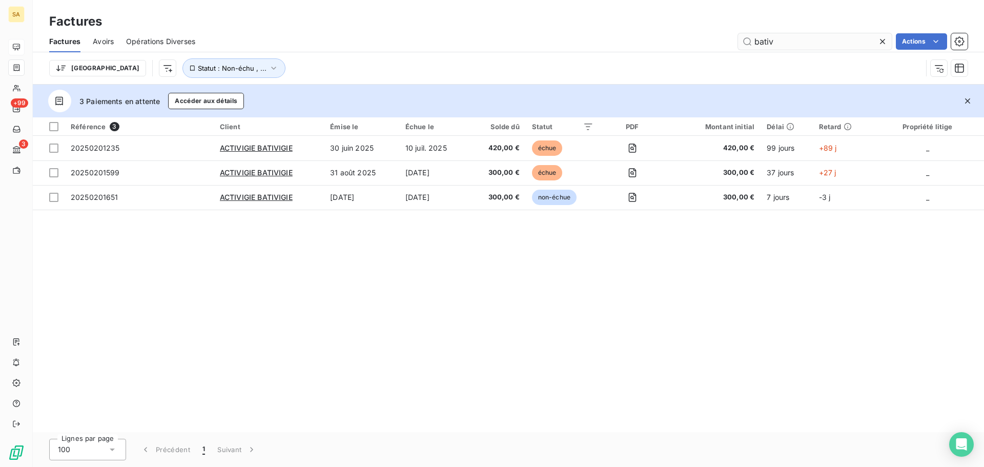
drag, startPoint x: 780, startPoint y: 39, endPoint x: 750, endPoint y: 37, distance: 30.3
click at [751, 38] on input "bativ" at bounding box center [815, 41] width 154 height 16
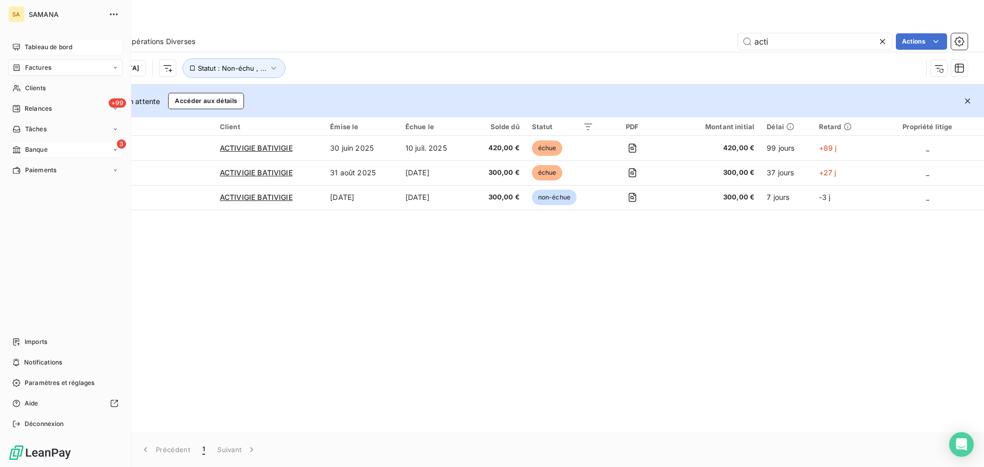
type input "acti"
click at [46, 153] on span "Banque" at bounding box center [36, 149] width 23 height 9
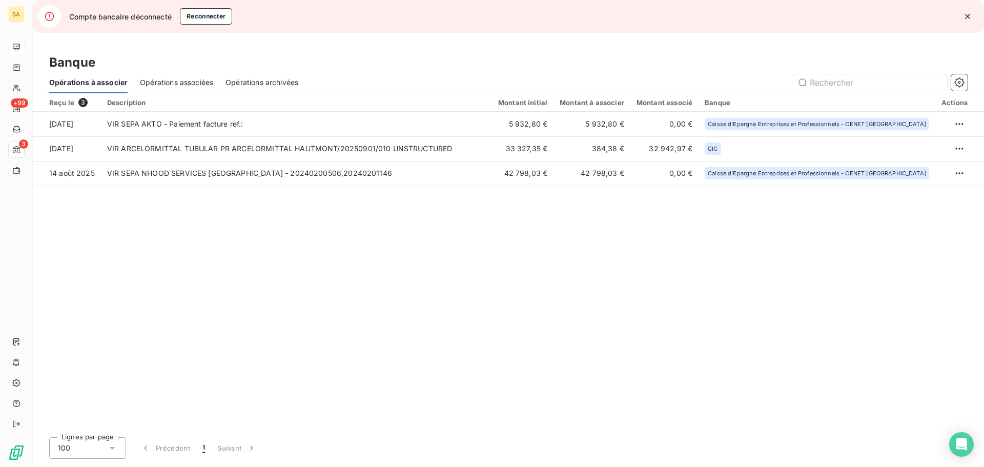
click at [202, 81] on span "Opérations associées" at bounding box center [176, 82] width 73 height 10
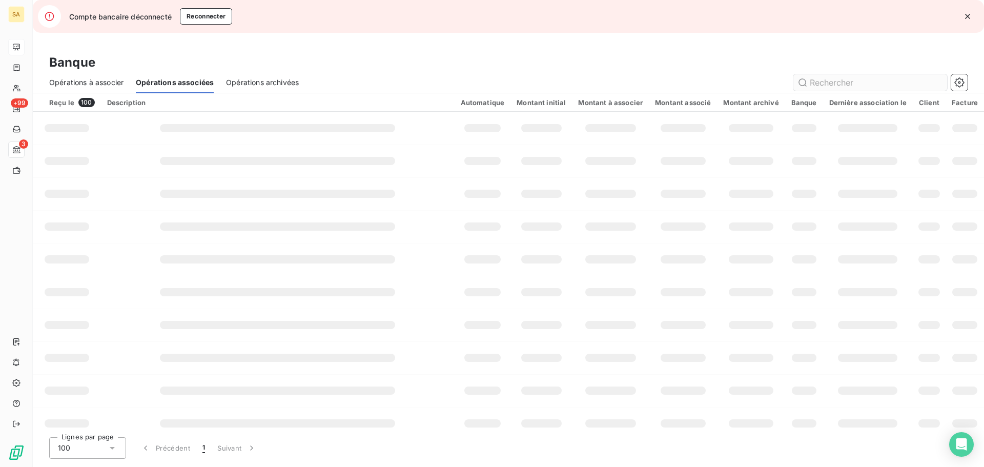
click at [834, 84] on input "text" at bounding box center [870, 82] width 154 height 16
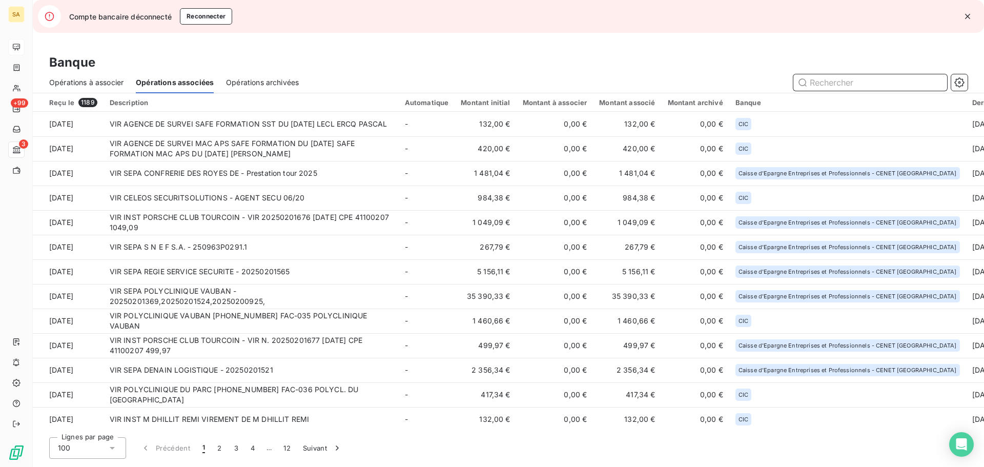
click at [866, 82] on input "text" at bounding box center [870, 82] width 154 height 16
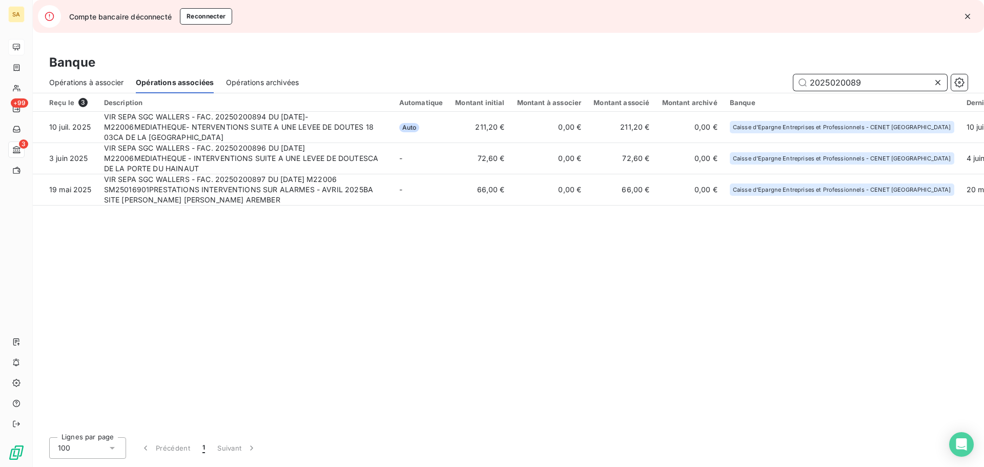
type input "20250200892"
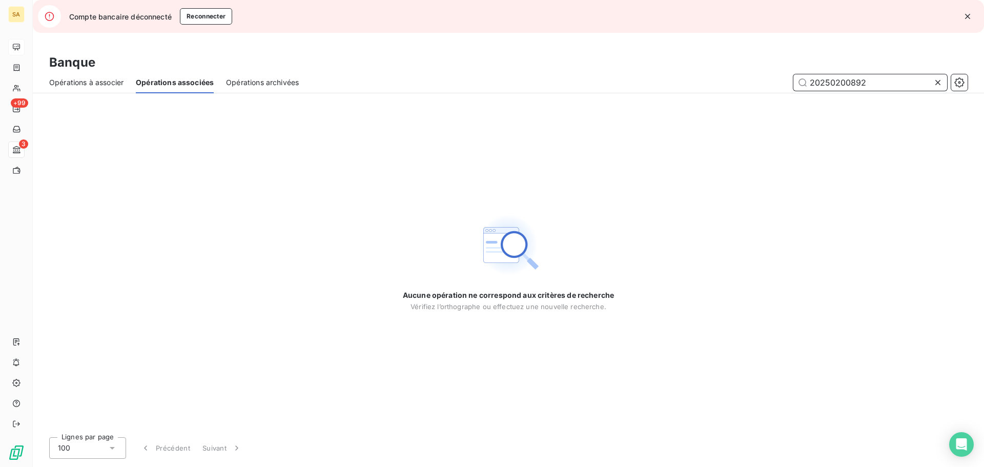
click at [280, 81] on span "Opérations archivées" at bounding box center [262, 82] width 73 height 10
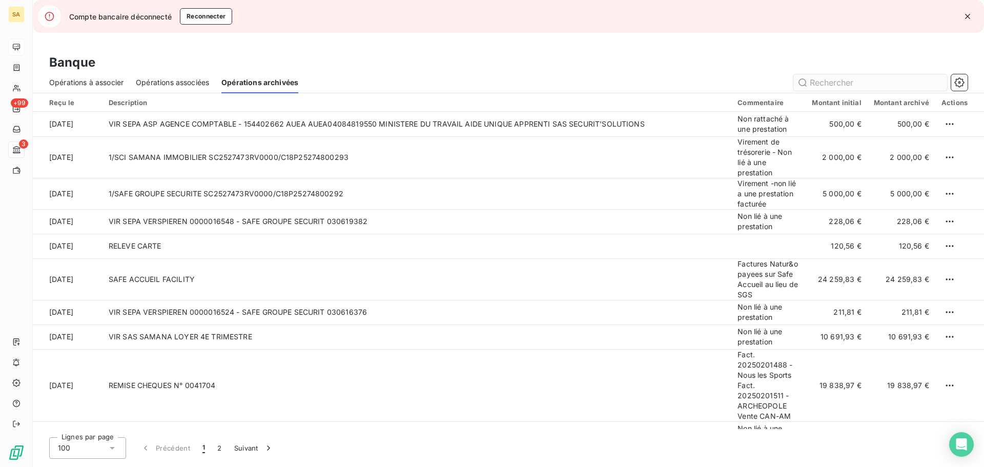
click at [818, 80] on input "text" at bounding box center [870, 82] width 154 height 16
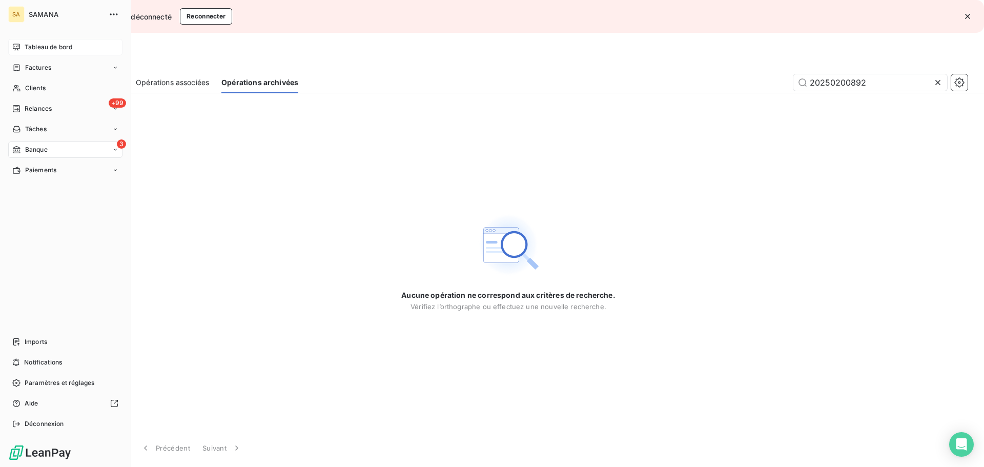
type input "20250200892"
click at [32, 236] on div "Tableau de bord Factures Clients +99 Relances Tâches 3 Banque Paiements Imports…" at bounding box center [65, 235] width 114 height 393
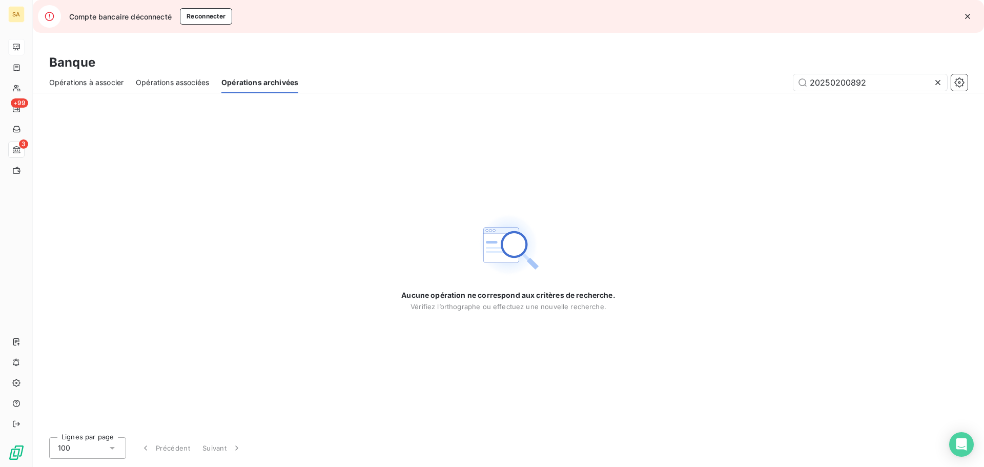
click at [291, 225] on div "Aucune opération ne correspond aux critères de recherche. Vérifiez l’orthograph…" at bounding box center [508, 261] width 951 height 336
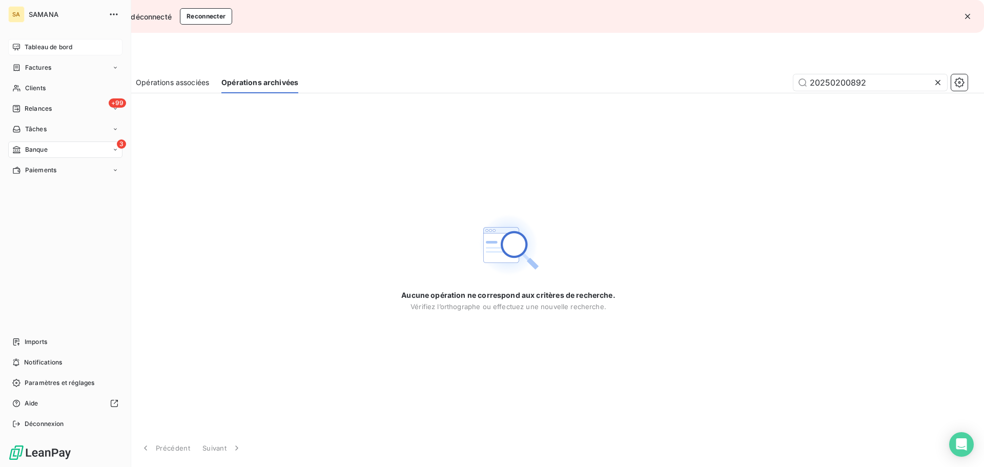
click at [59, 46] on span "Tableau de bord" at bounding box center [49, 47] width 48 height 9
